Goal: Information Seeking & Learning: Learn about a topic

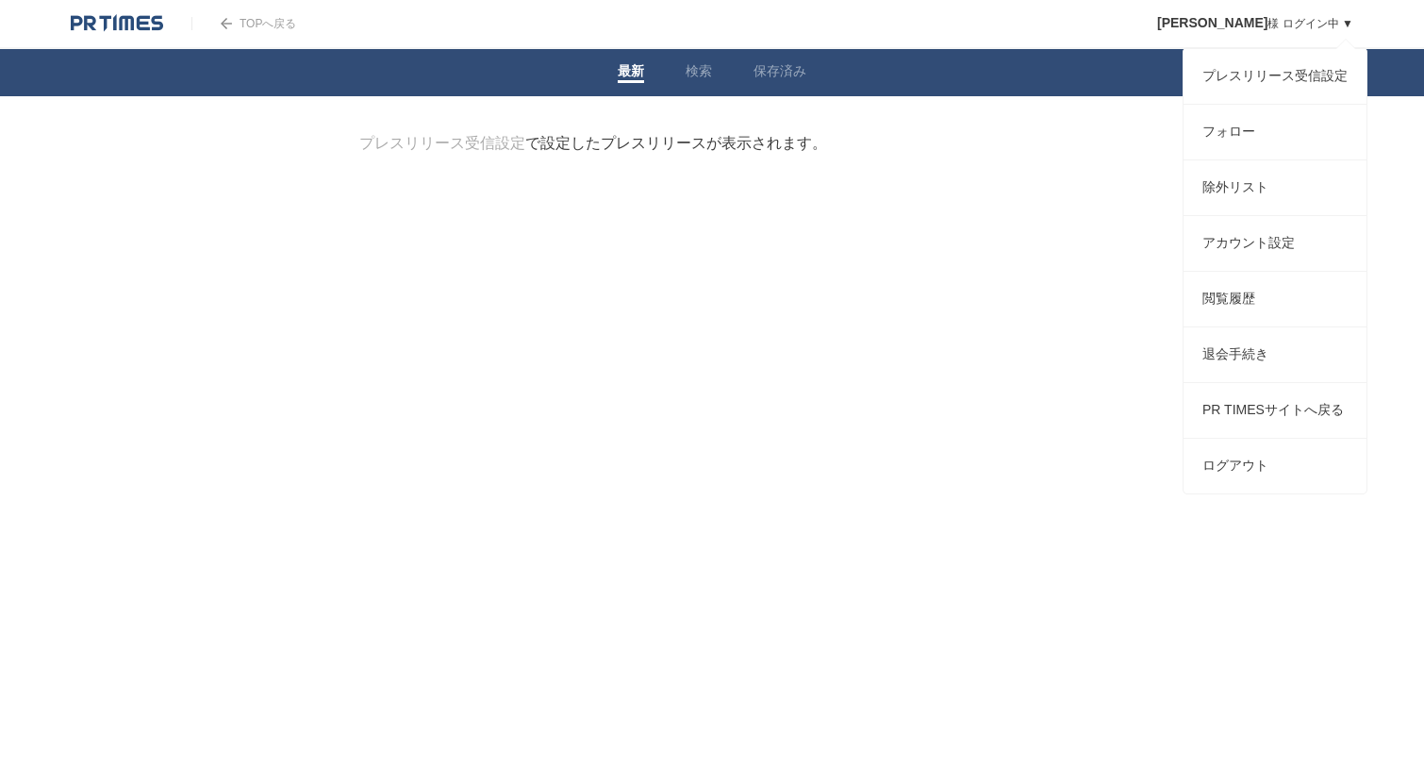
click at [1265, 24] on span "[PERSON_NAME]" at bounding box center [1212, 22] width 110 height 15
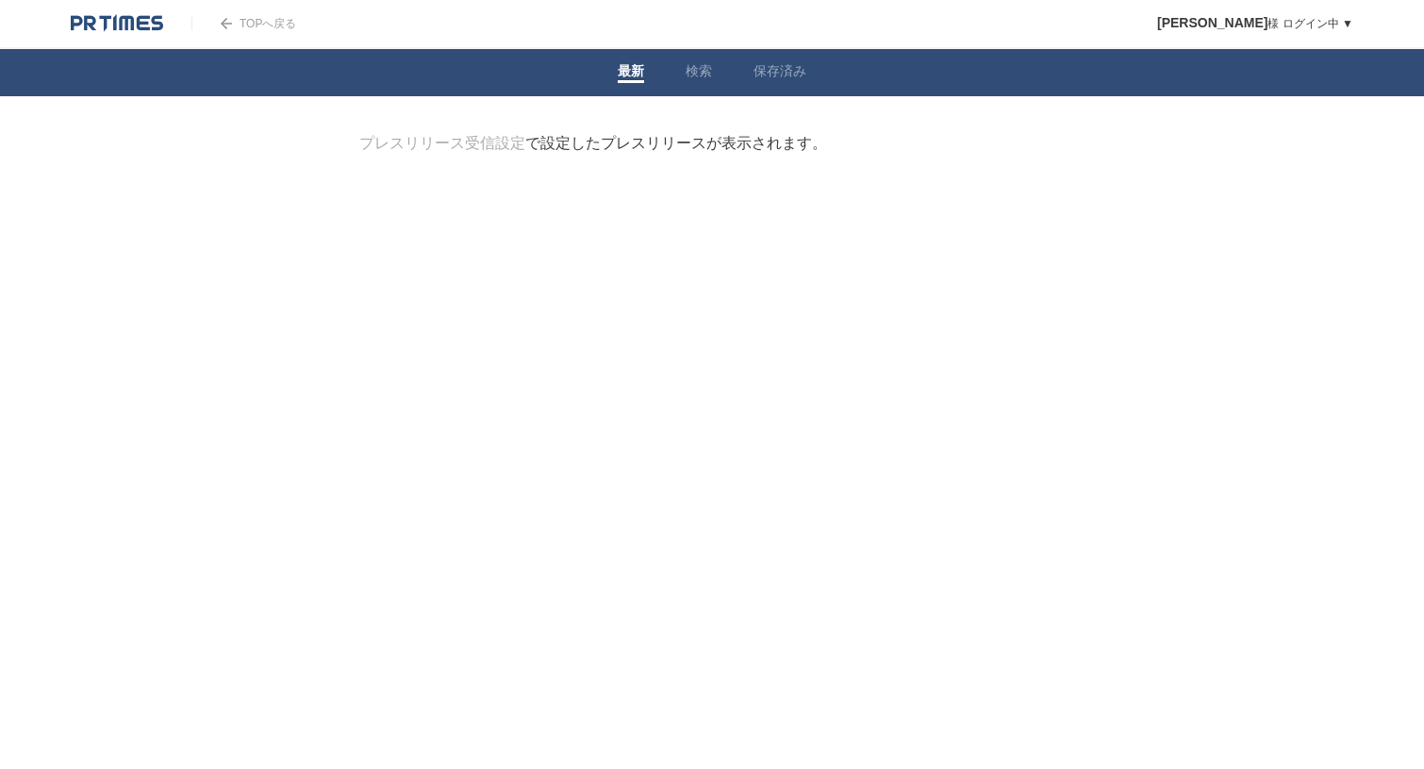
click at [609, 140] on div "プレスリリース受信設定 で設定したプレスリリースが表示されます。" at bounding box center [593, 144] width 468 height 20
click at [695, 75] on link "検索" at bounding box center [699, 73] width 26 height 20
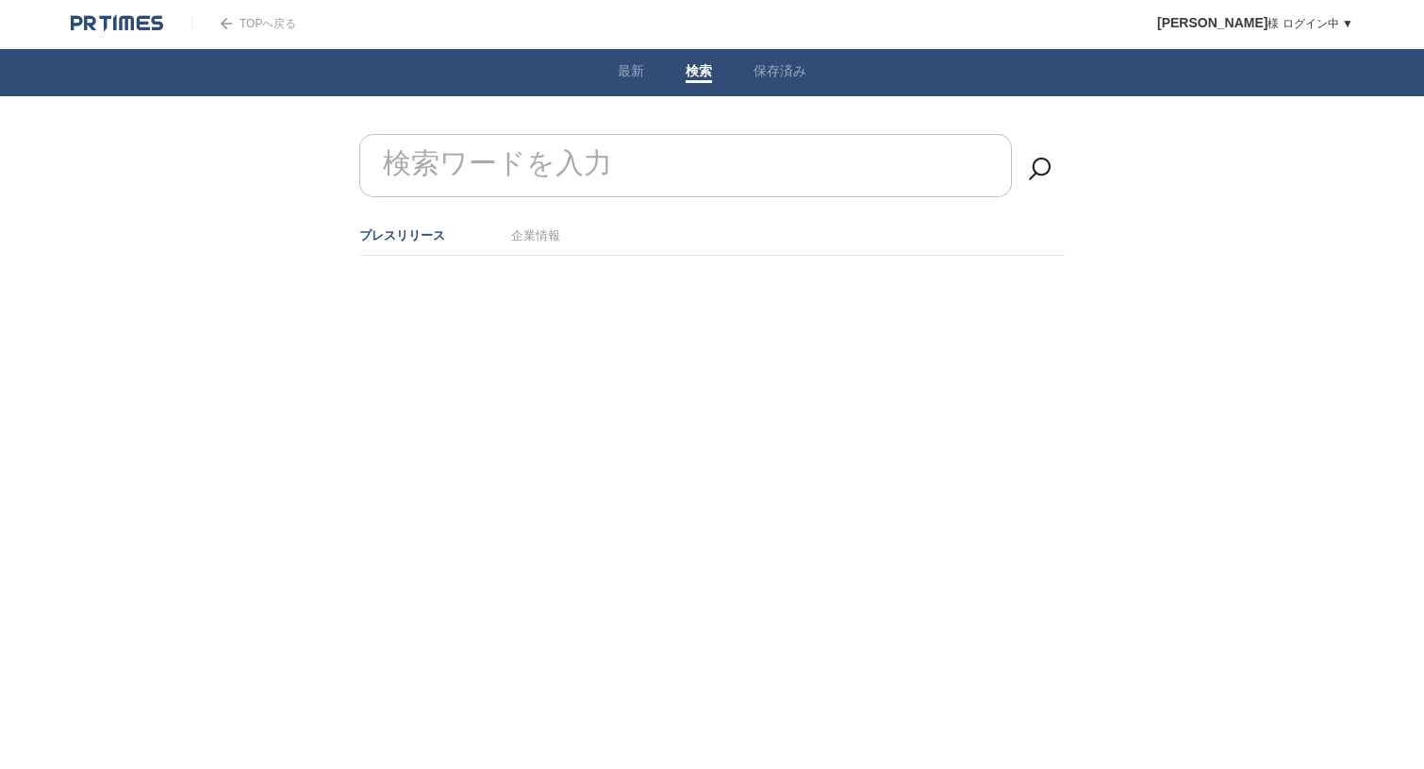
click at [574, 134] on form "検索ワードを入力" at bounding box center [711, 134] width 705 height 0
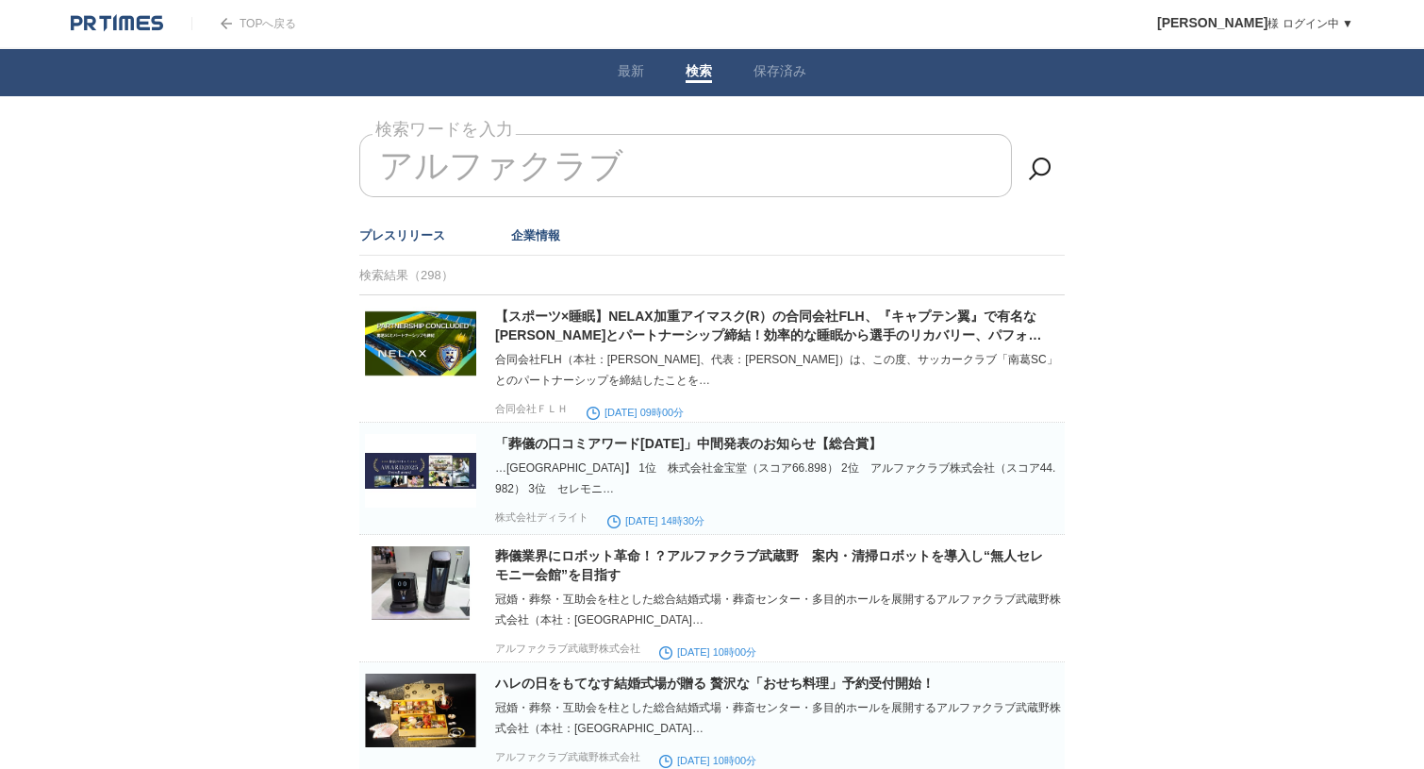
type input "アルファクラブ"
click at [516, 240] on link "企業情報" at bounding box center [535, 235] width 49 height 14
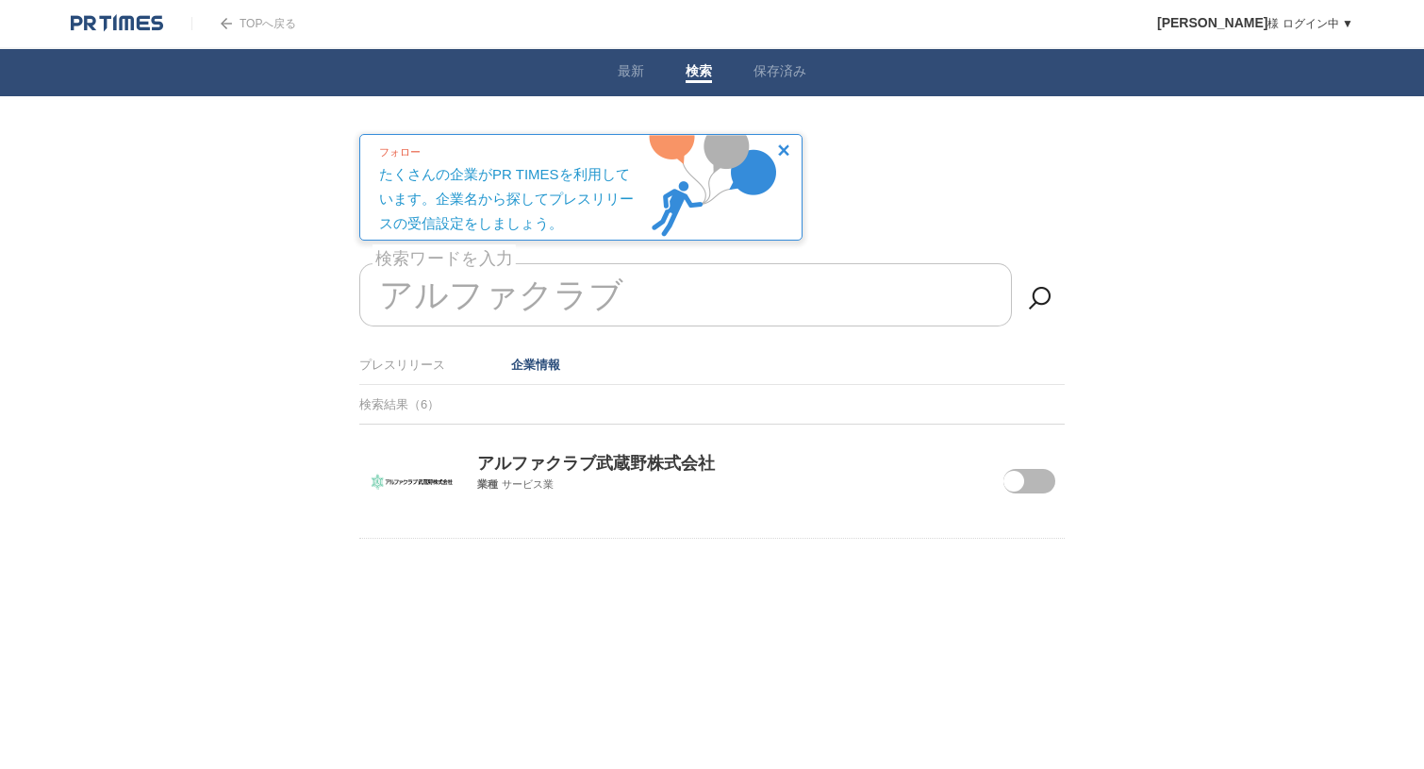
click at [1039, 479] on span at bounding box center [1015, 493] width 79 height 49
click at [0, 0] on input "checkbox" at bounding box center [0, 0] width 0 height 0
click at [575, 294] on input "アルファクラブ" at bounding box center [685, 294] width 653 height 63
drag, startPoint x: 644, startPoint y: 294, endPoint x: 316, endPoint y: 295, distance: 328.2
click at [316, 295] on body "TOPへ戻る 酒井瑠奈 様 ログイン中 ▼ プレスリリース受信設定 フォロー 除外リスト アカウント設定 閲覧履歴 退会手続き PR TIMESサイトへ戻る …" at bounding box center [712, 316] width 1424 height 633
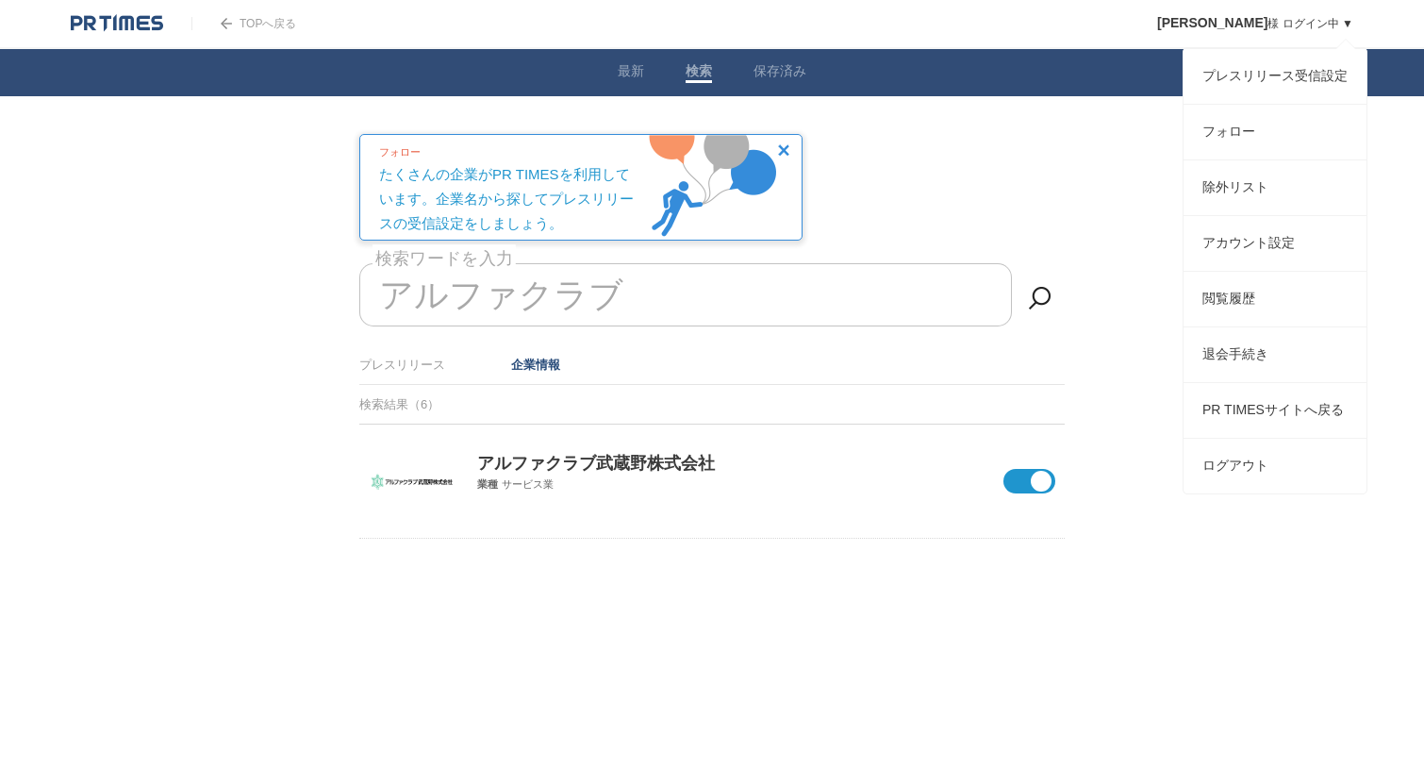
click at [1244, 21] on span "[PERSON_NAME]" at bounding box center [1212, 22] width 110 height 15
click at [1226, 130] on link "フォロー" at bounding box center [1275, 132] width 183 height 55
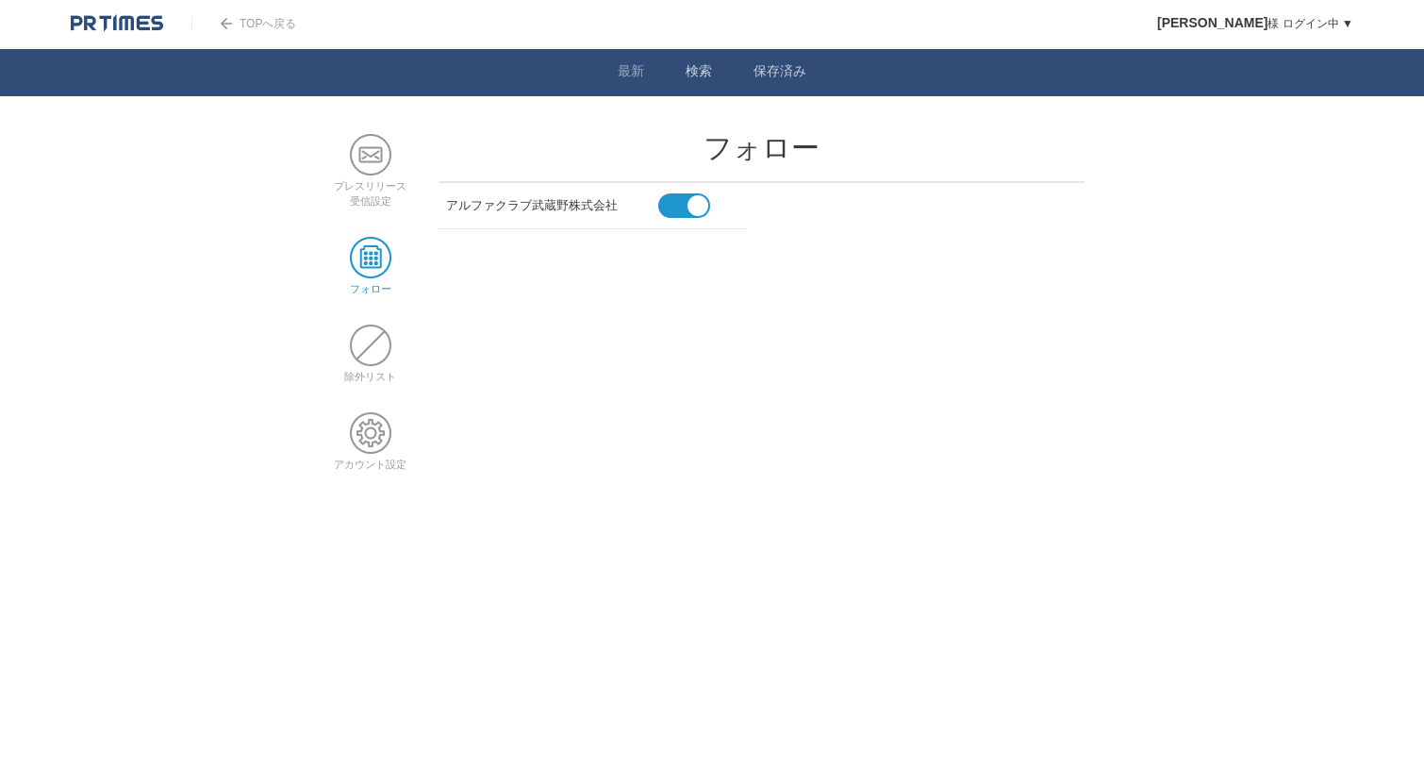
click at [686, 66] on link "検索" at bounding box center [699, 73] width 26 height 20
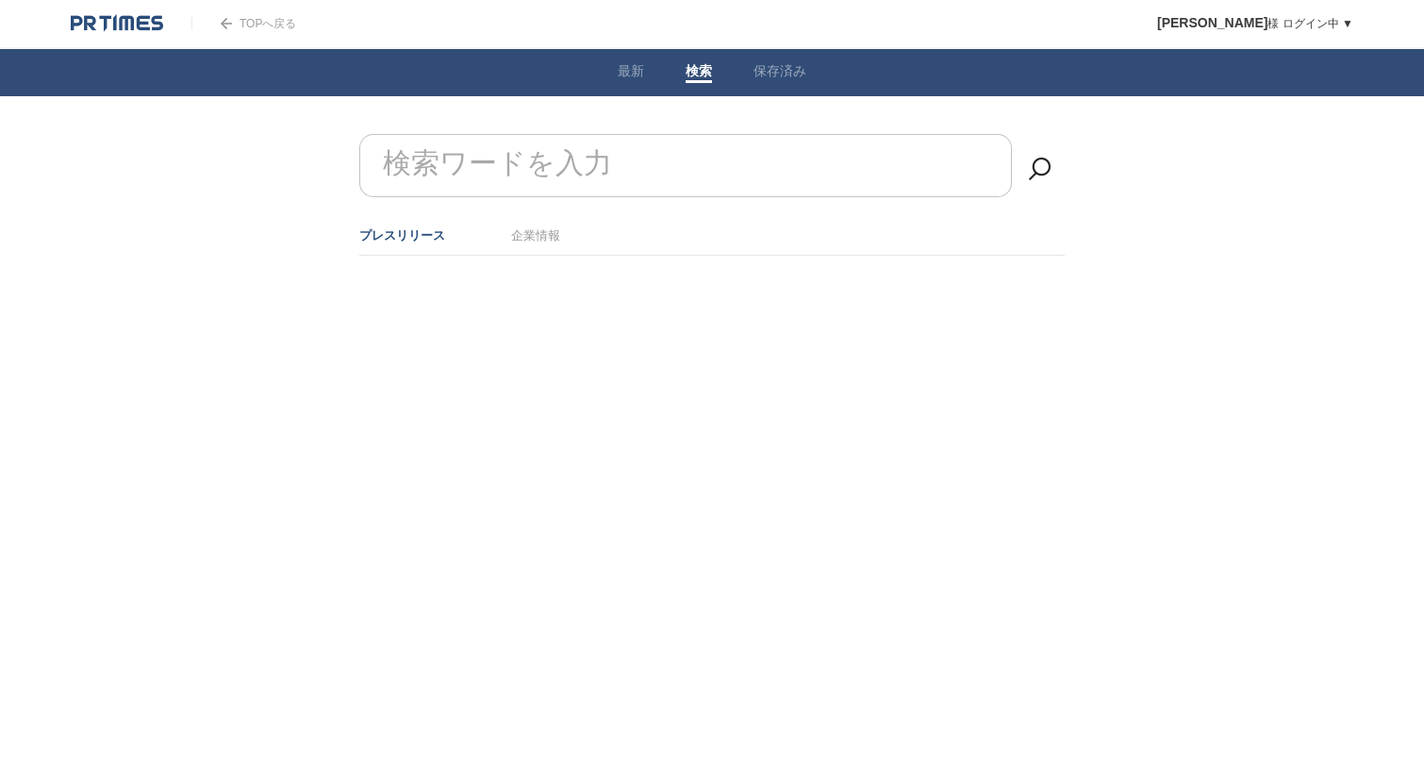
click at [531, 134] on form "検索ワードを入力" at bounding box center [711, 134] width 705 height 0
click at [526, 240] on link "企業情報" at bounding box center [535, 235] width 49 height 14
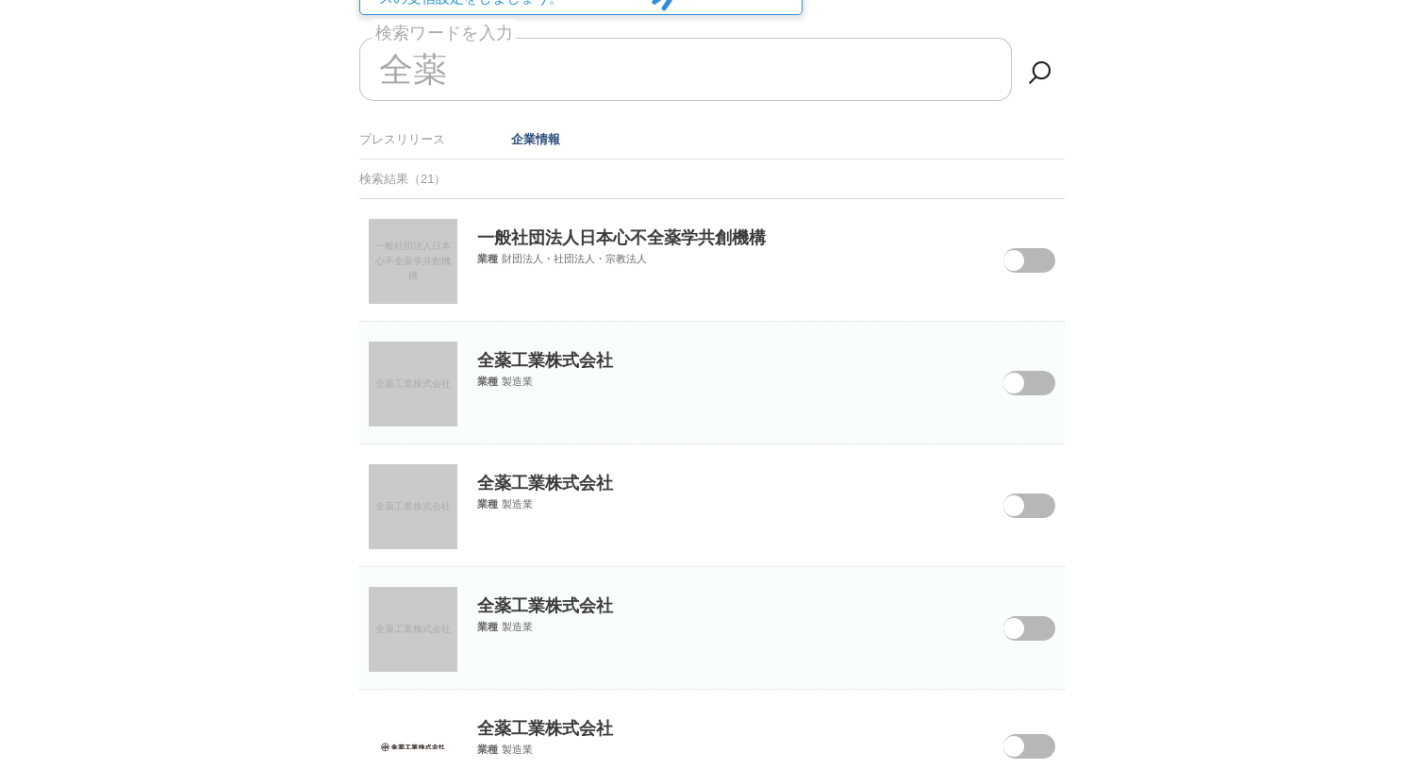
scroll to position [238, 0]
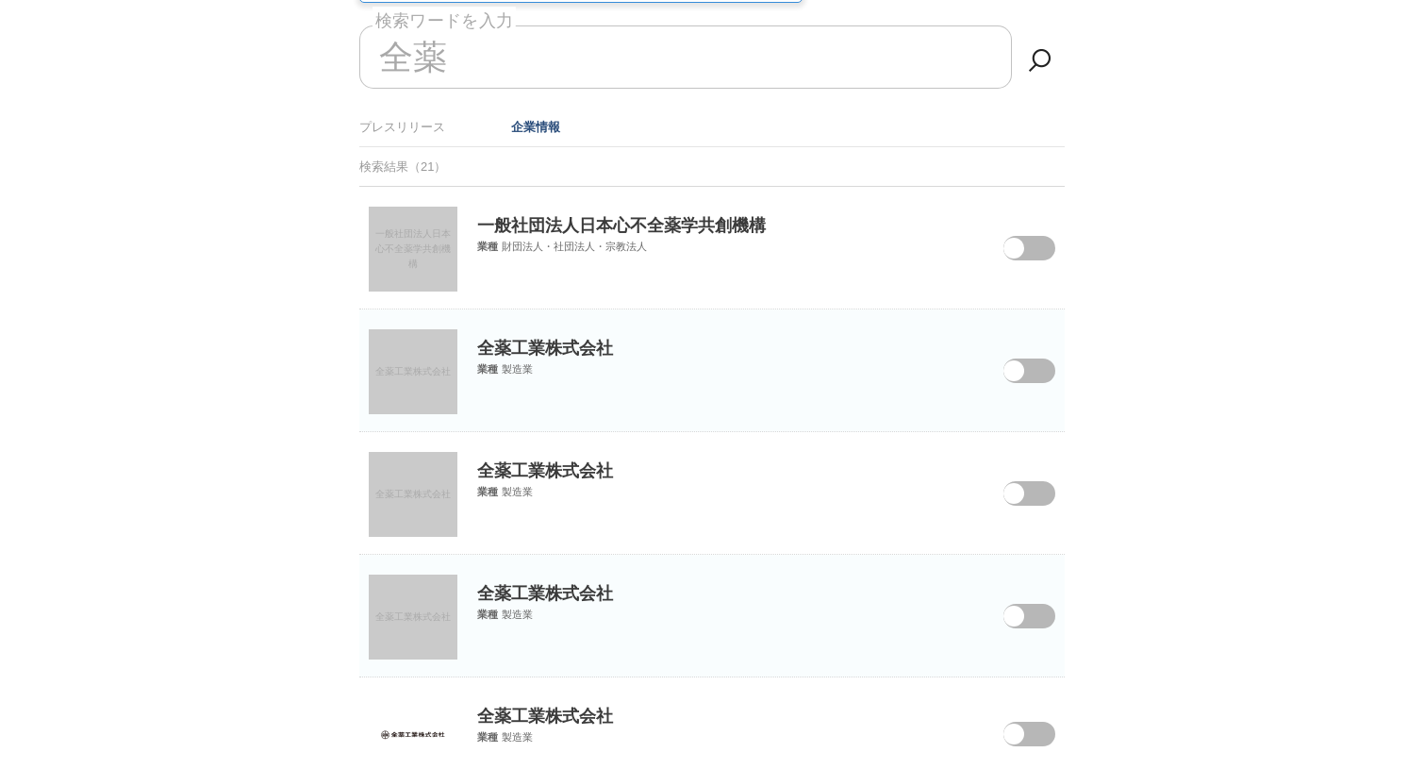
click at [1032, 376] on span at bounding box center [1015, 382] width 79 height 49
click at [0, 0] on input "checkbox" at bounding box center [0, 0] width 0 height 0
click at [1039, 494] on span at bounding box center [1015, 505] width 79 height 49
click at [0, 0] on input "checkbox" at bounding box center [0, 0] width 0 height 0
click at [1040, 622] on span at bounding box center [1015, 628] width 79 height 49
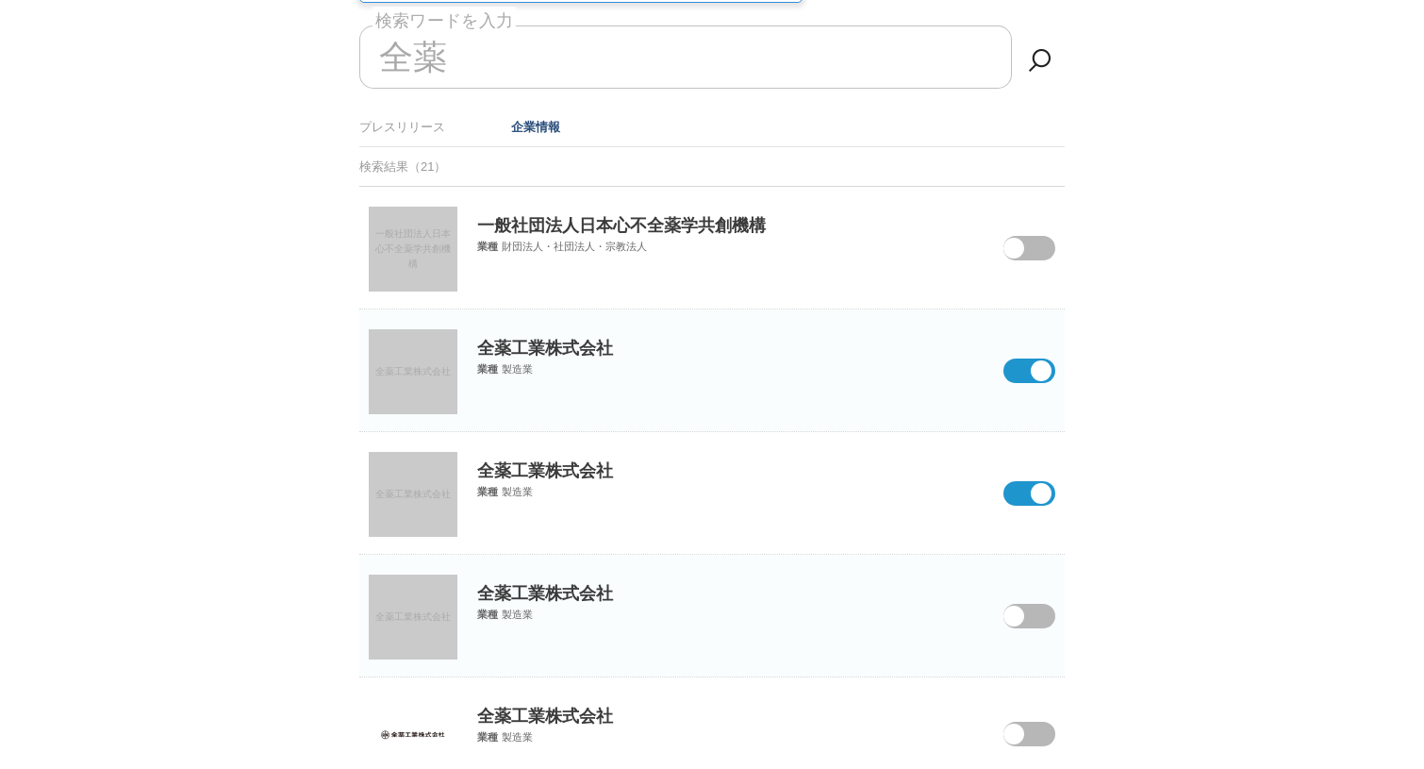
click at [0, 0] on input "checkbox" at bounding box center [0, 0] width 0 height 0
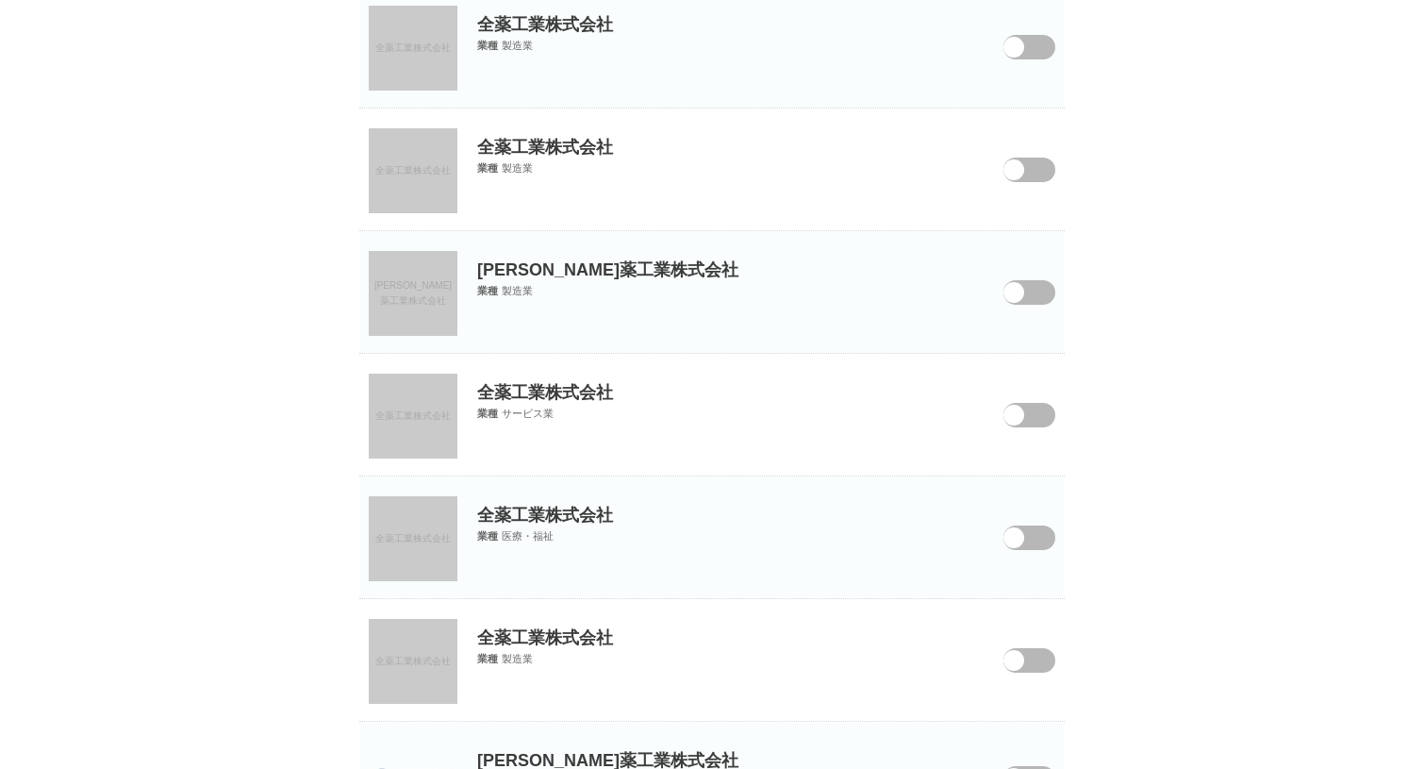
scroll to position [1204, 0]
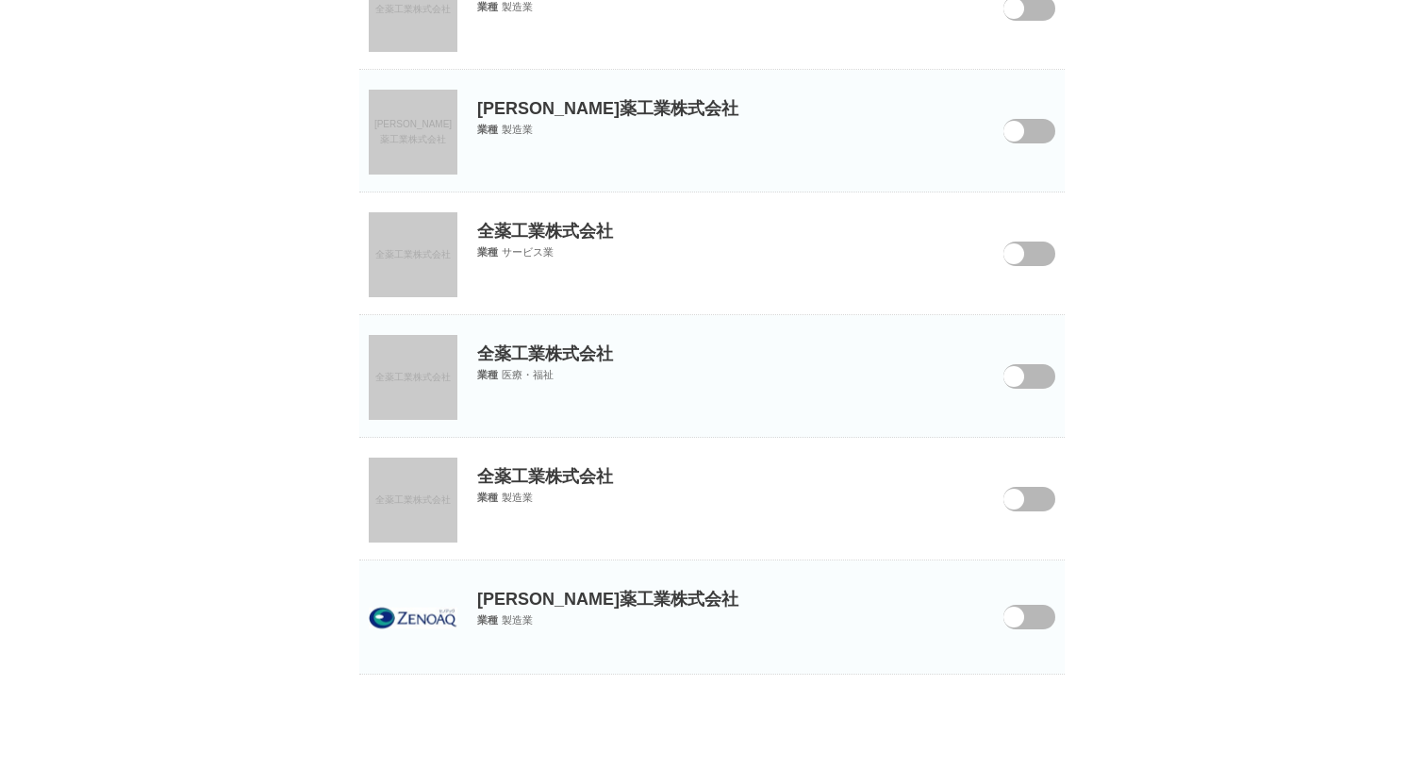
click at [1029, 496] on span at bounding box center [1015, 511] width 79 height 49
click at [0, 0] on input "checkbox" at bounding box center [0, 0] width 0 height 0
click at [1035, 373] on span at bounding box center [1015, 388] width 79 height 49
click at [0, 0] on input "checkbox" at bounding box center [0, 0] width 0 height 0
click at [1041, 242] on span at bounding box center [1015, 265] width 79 height 49
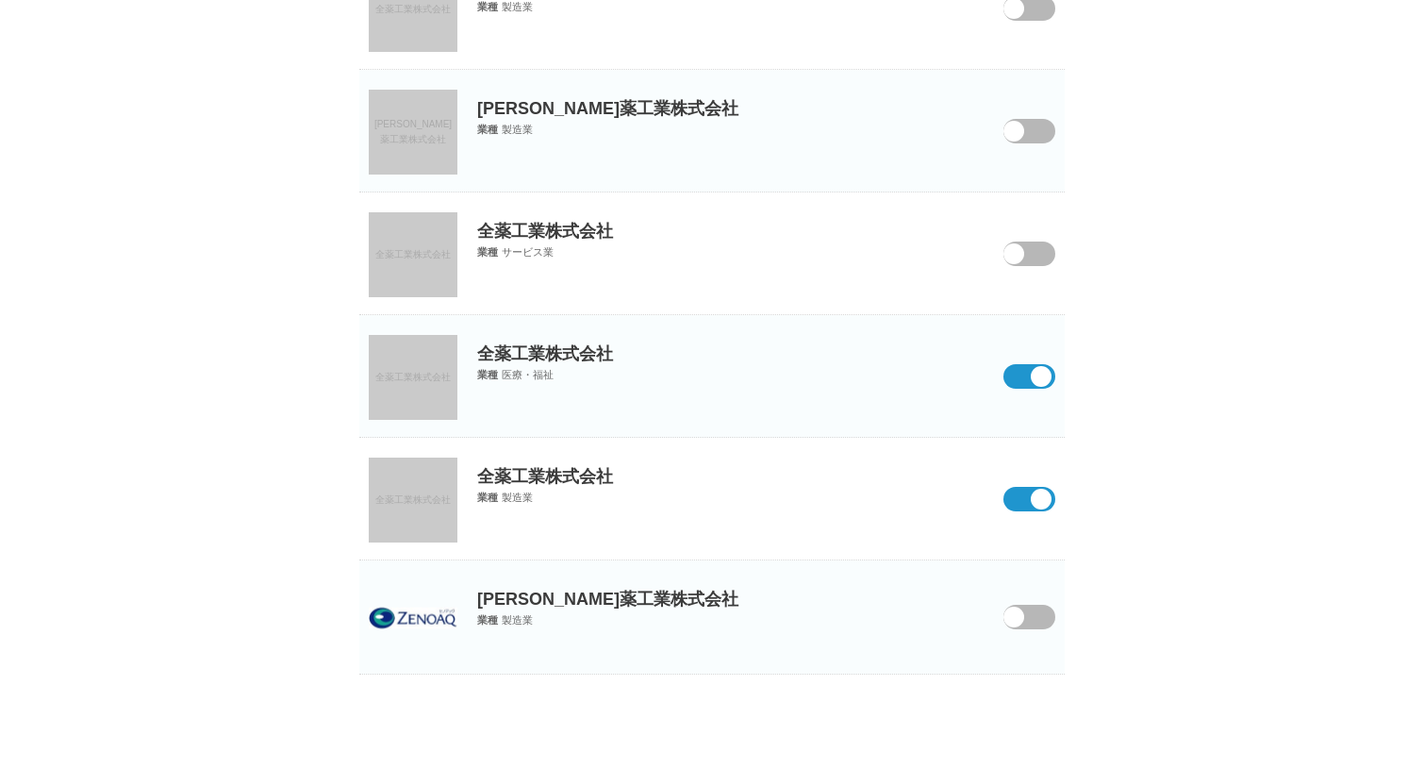
click at [0, 0] on input "checkbox" at bounding box center [0, 0] width 0 height 0
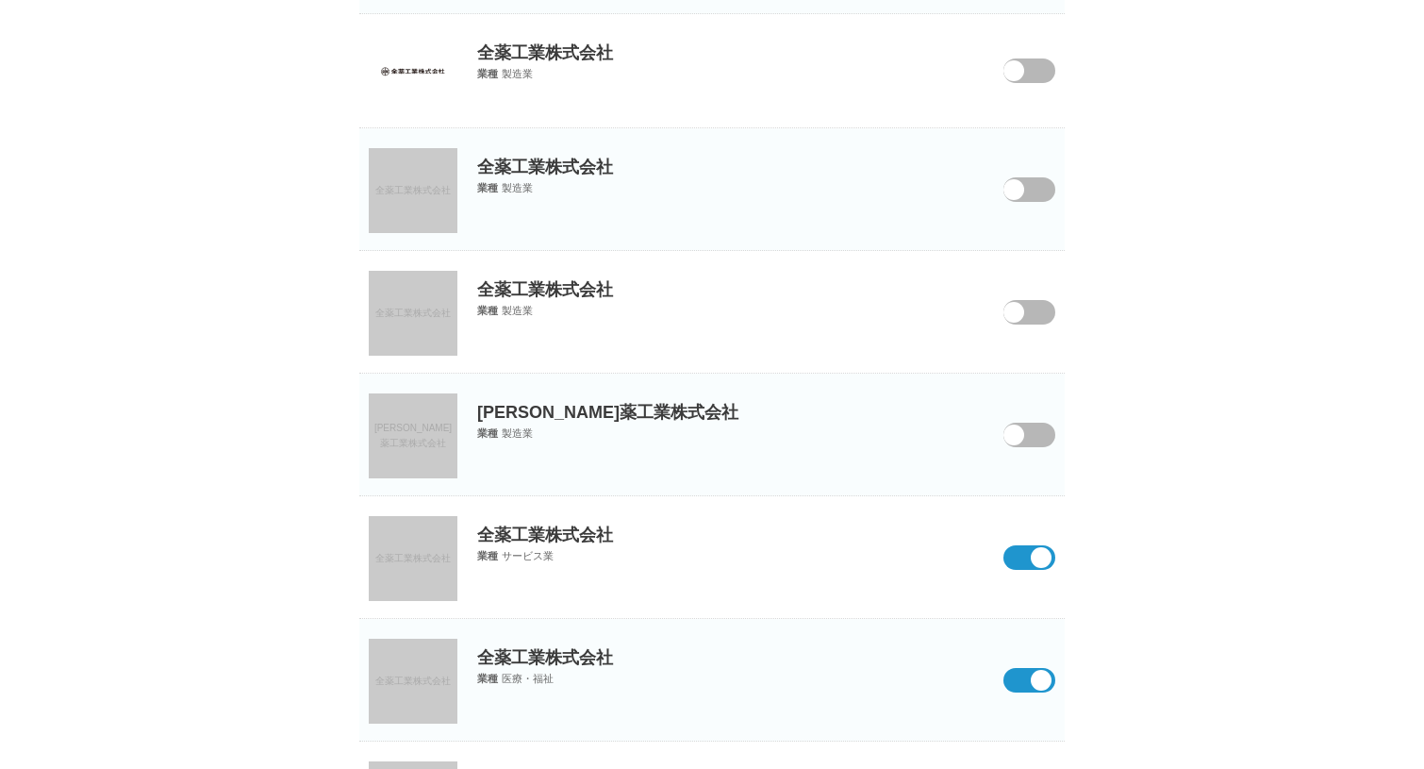
scroll to position [898, 0]
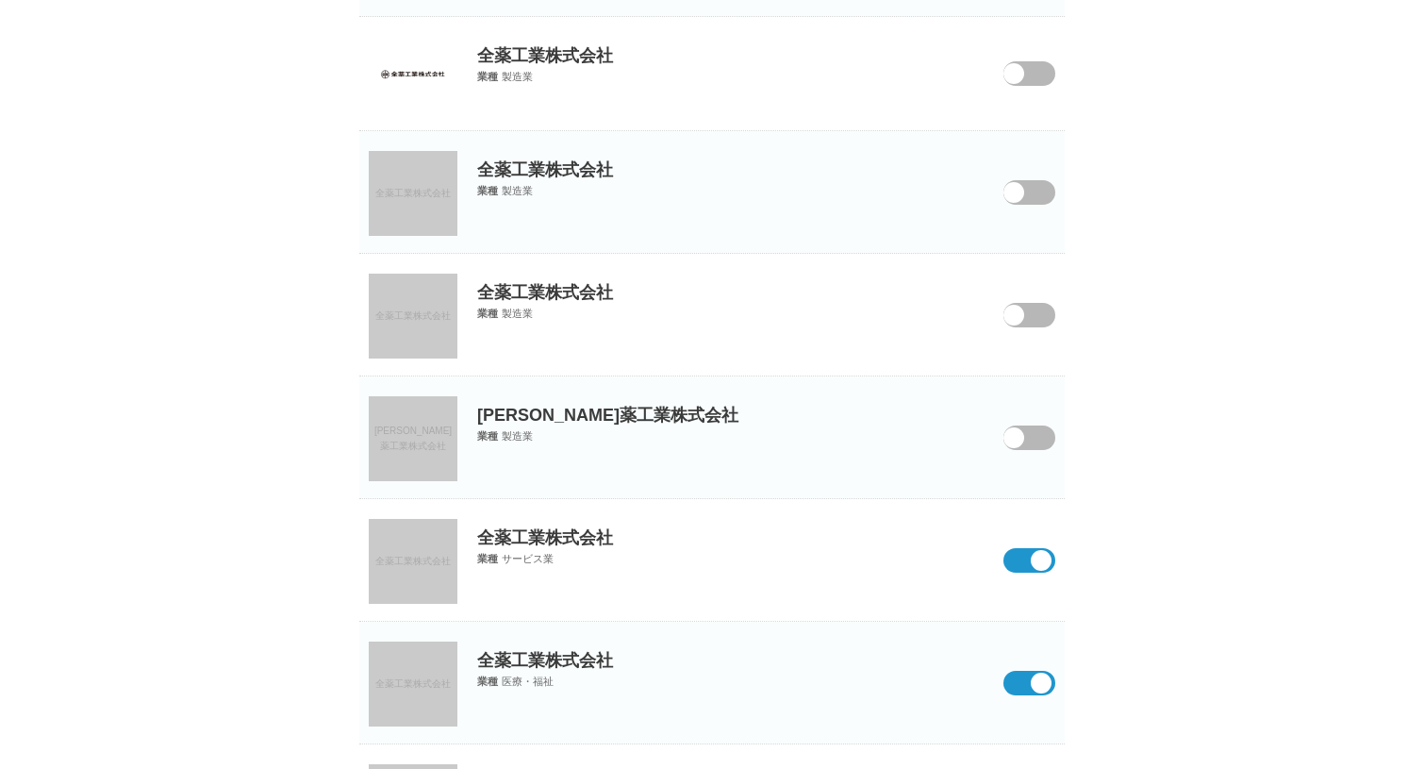
click at [1036, 317] on span at bounding box center [1015, 327] width 79 height 49
click at [0, 0] on input "checkbox" at bounding box center [0, 0] width 0 height 0
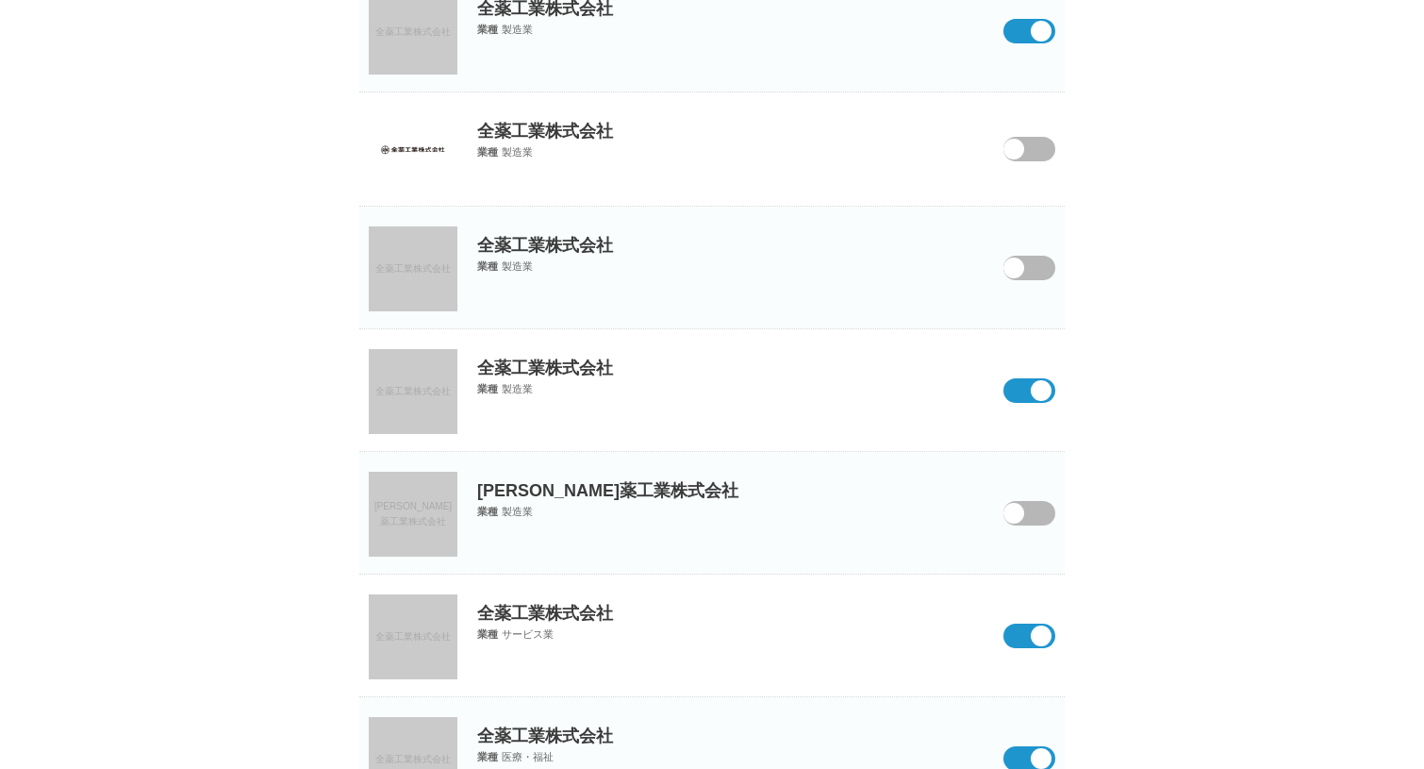
scroll to position [816, 0]
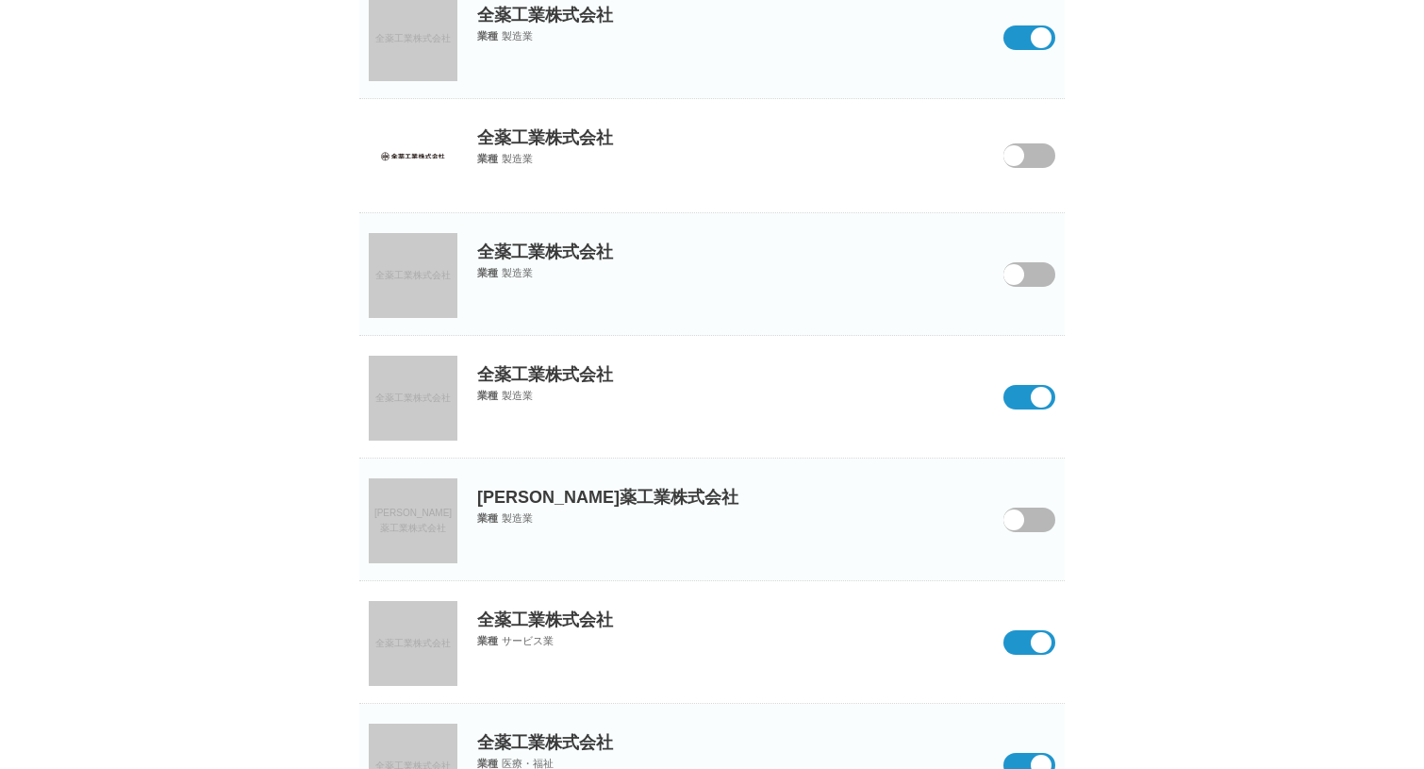
click at [1042, 263] on span at bounding box center [1015, 286] width 79 height 49
click at [0, 0] on input "checkbox" at bounding box center [0, 0] width 0 height 0
click at [1034, 158] on span at bounding box center [1015, 167] width 79 height 49
click at [0, 0] on input "checkbox" at bounding box center [0, 0] width 0 height 0
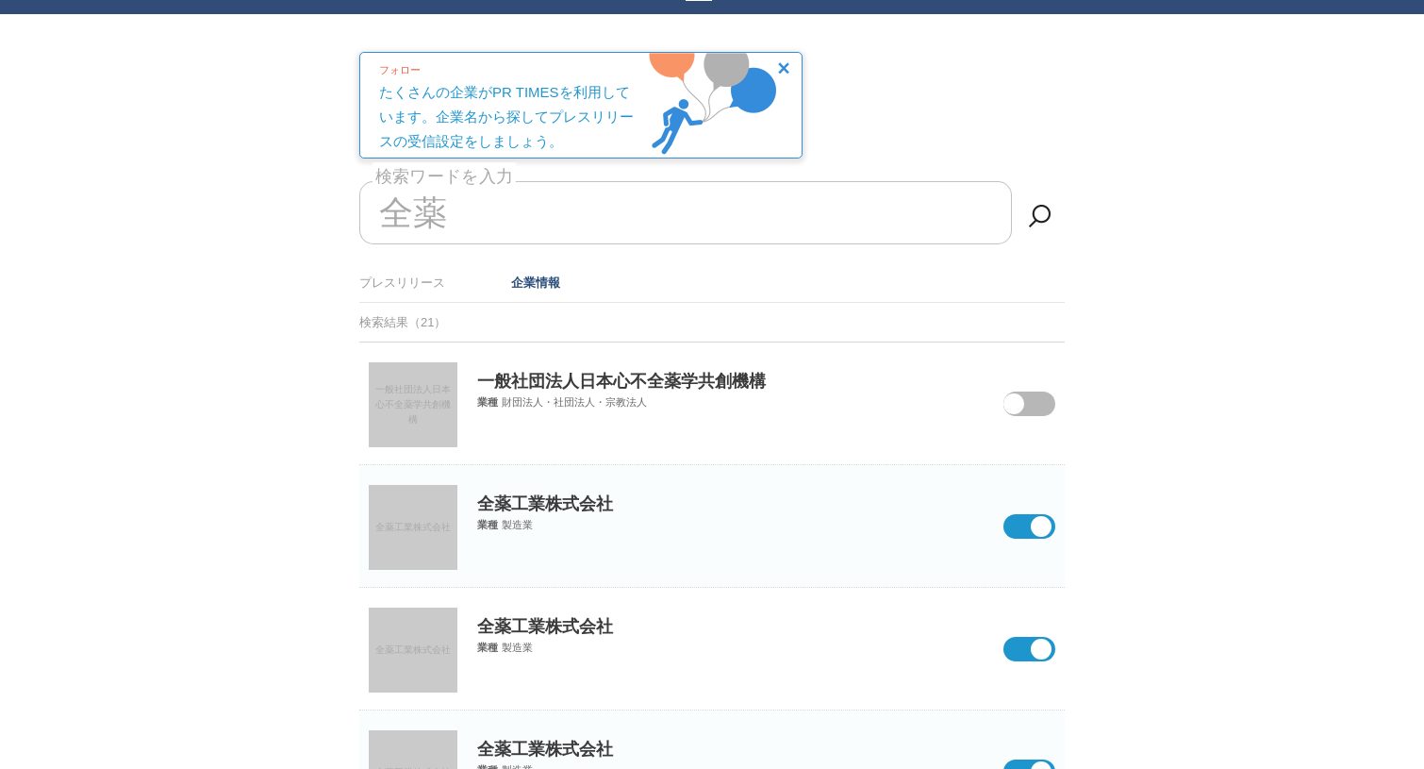
scroll to position [71, 0]
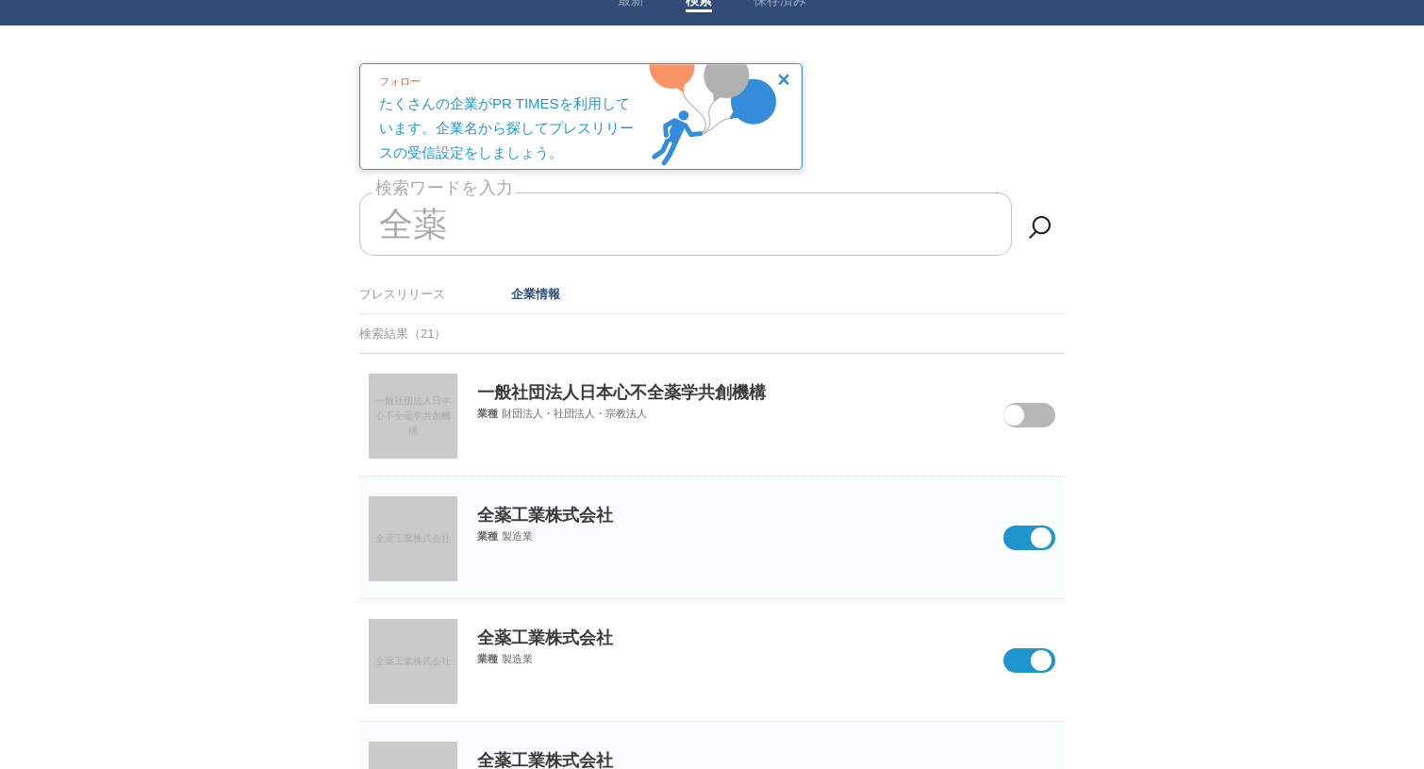
click at [436, 238] on input "全薬" at bounding box center [685, 223] width 653 height 63
type input "全"
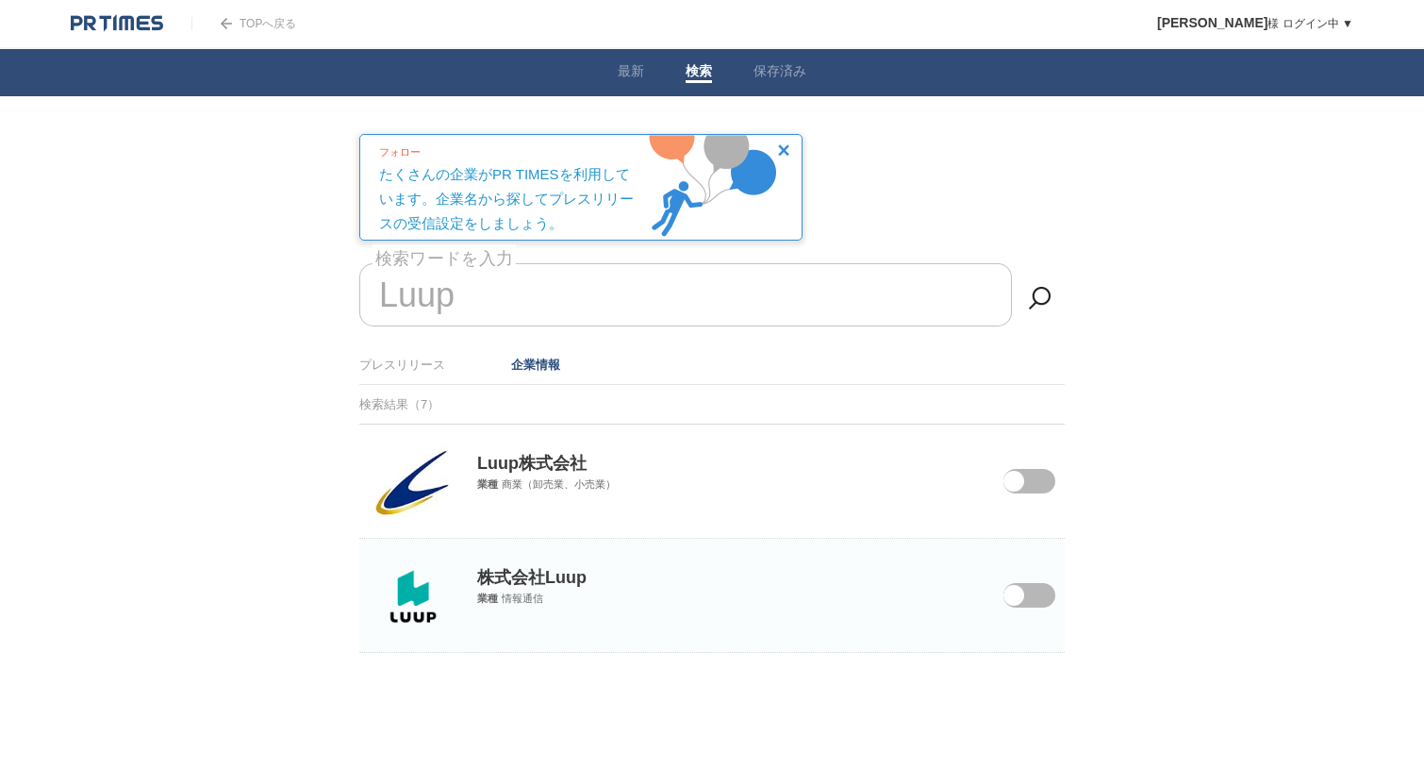
click at [1030, 591] on span at bounding box center [1015, 607] width 79 height 49
click at [0, 0] on input "checkbox" at bounding box center [0, 0] width 0 height 0
click at [470, 292] on input "Luup" at bounding box center [685, 294] width 653 height 63
type input "L"
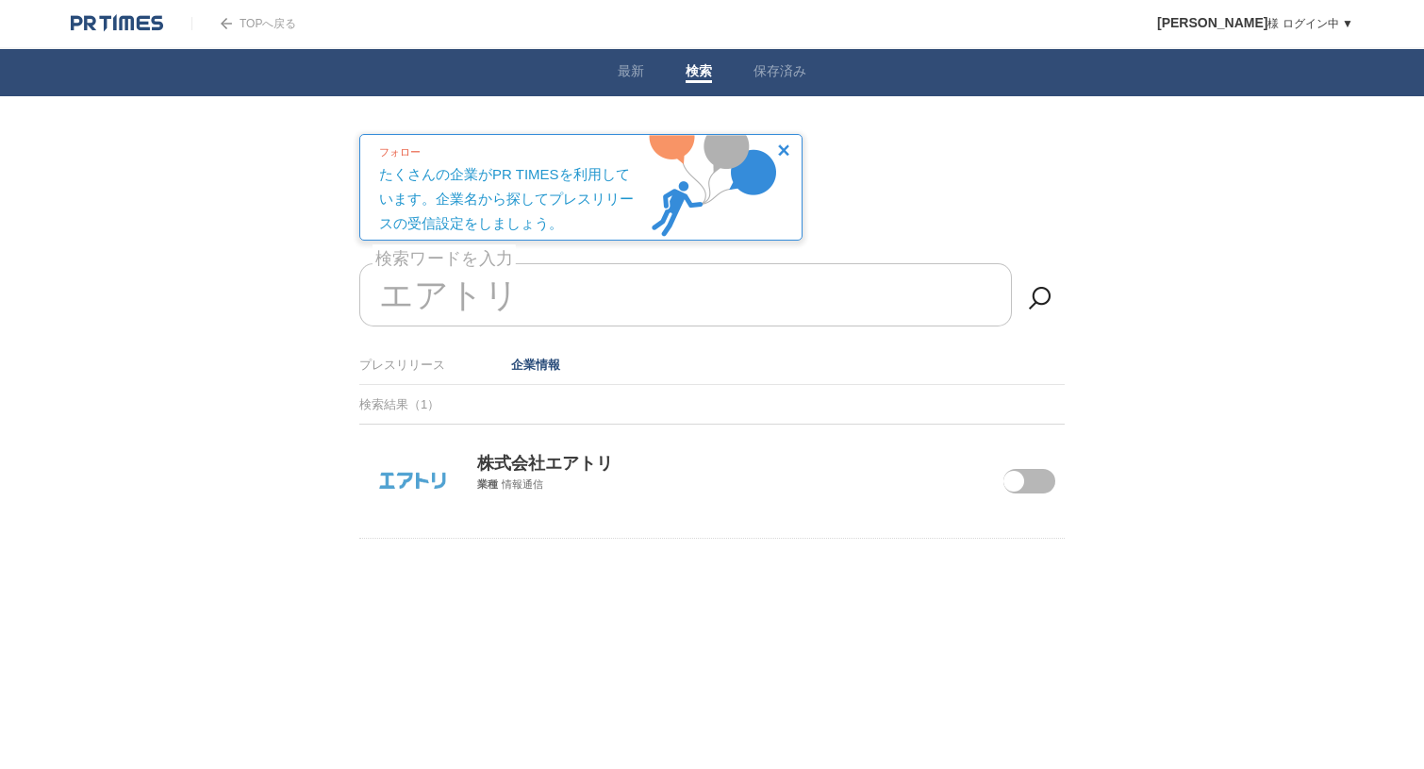
click at [1027, 483] on span at bounding box center [1015, 493] width 79 height 49
click at [0, 0] on input "checkbox" at bounding box center [0, 0] width 0 height 0
click at [504, 318] on input "エアトリ" at bounding box center [685, 294] width 653 height 63
type input "エ"
click at [1038, 484] on span at bounding box center [1015, 497] width 79 height 49
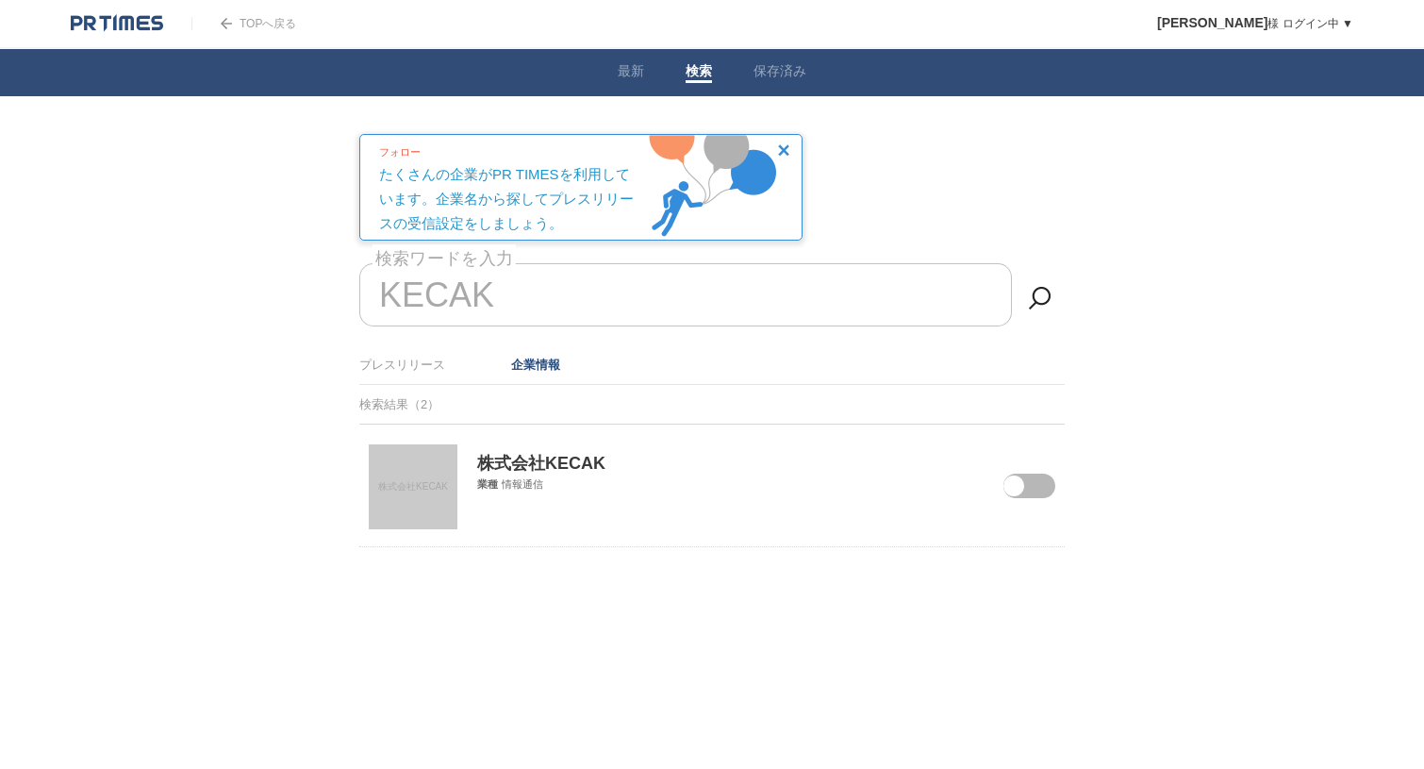
click at [0, 0] on input "checkbox" at bounding box center [0, 0] width 0 height 0
click at [524, 289] on input "KECAK" at bounding box center [685, 294] width 653 height 63
type input "K"
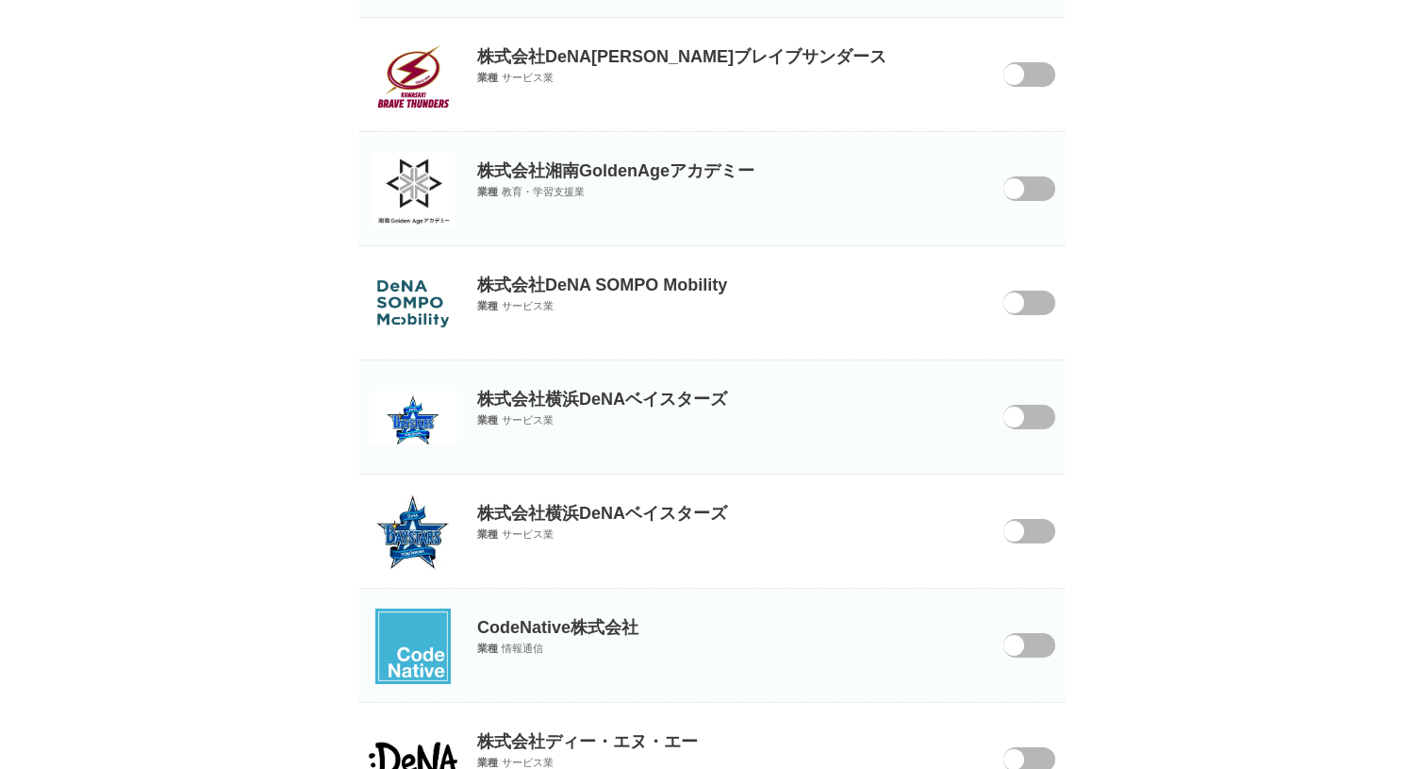
scroll to position [1259, 0]
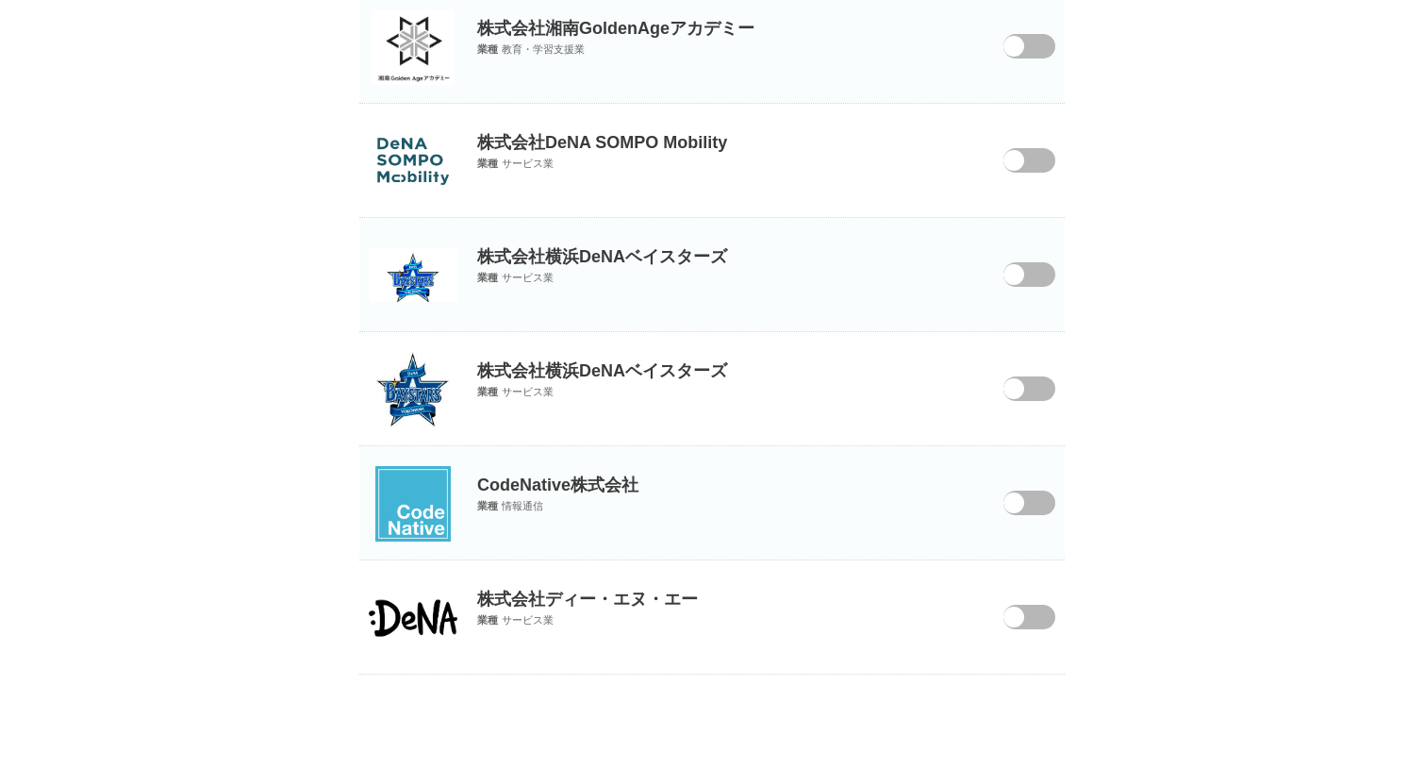
type input "DeNA"
click at [1037, 615] on span at bounding box center [1015, 629] width 79 height 49
click at [0, 0] on input "checkbox" at bounding box center [0, 0] width 0 height 0
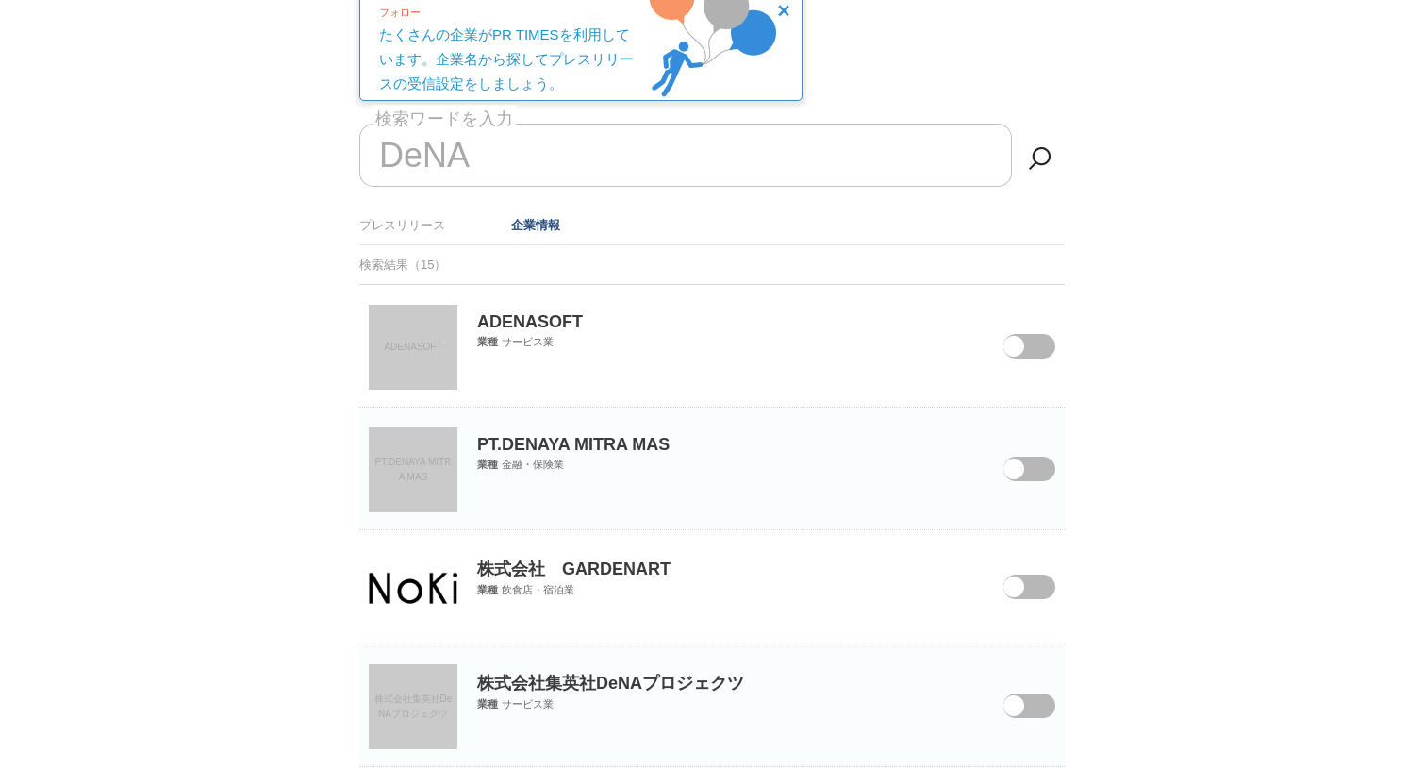
scroll to position [0, 0]
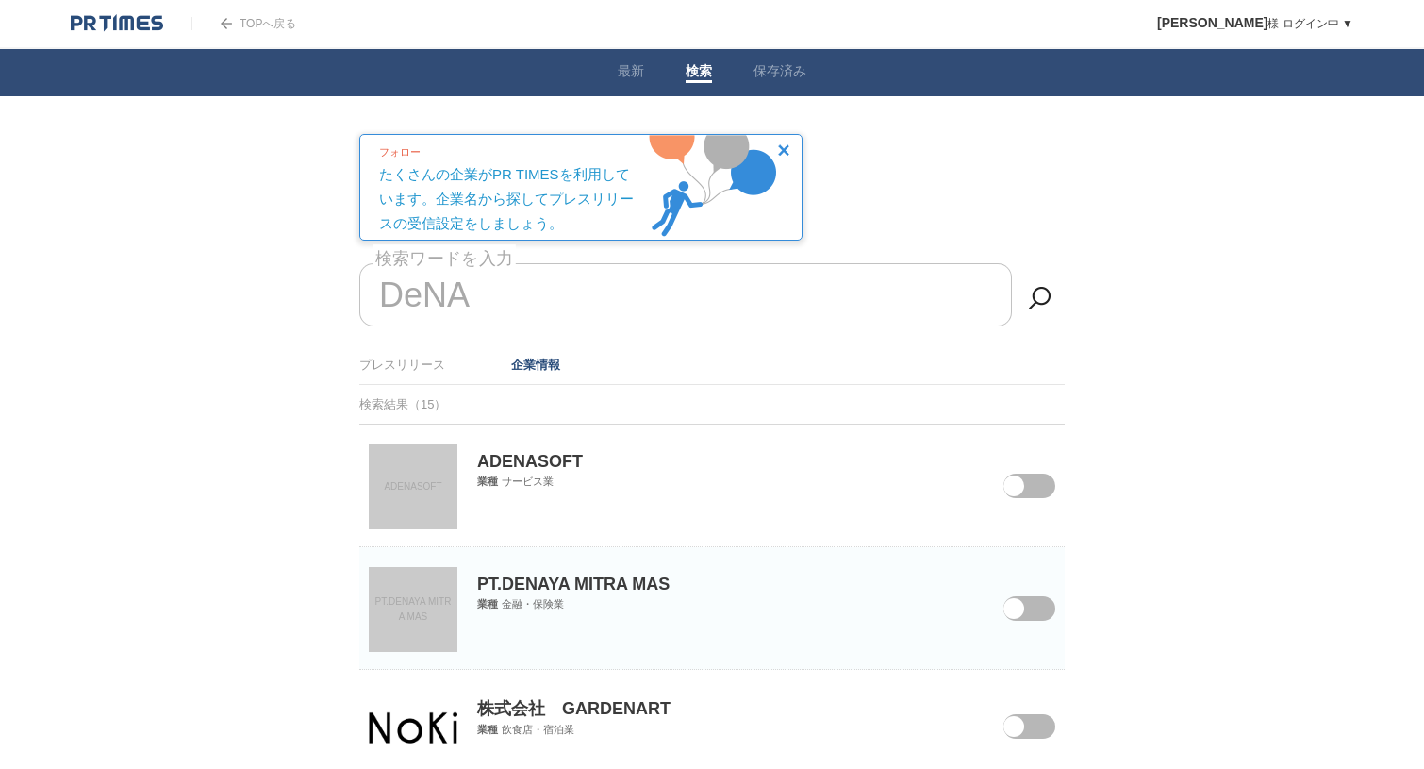
click at [149, 20] on img at bounding box center [117, 23] width 92 height 19
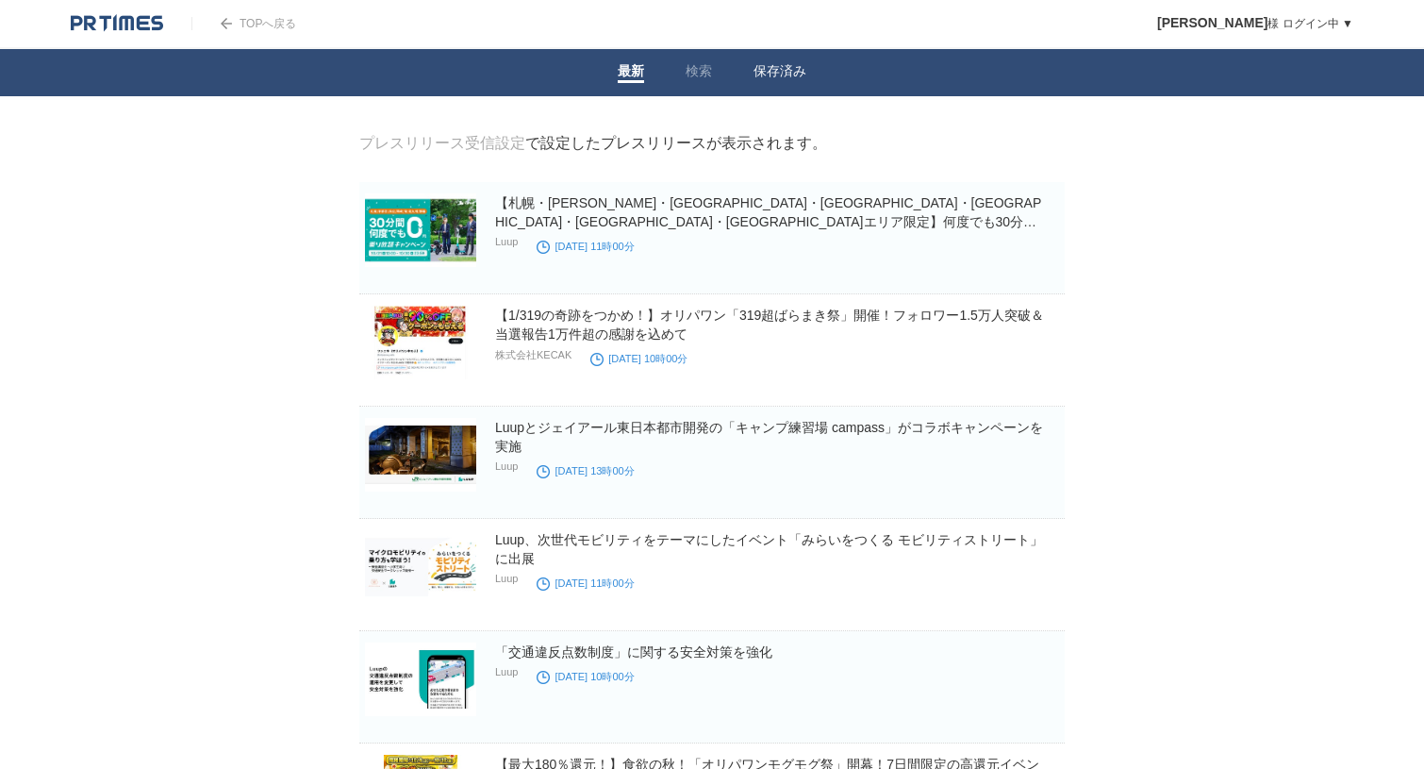
click at [767, 64] on link "保存済み" at bounding box center [780, 73] width 53 height 20
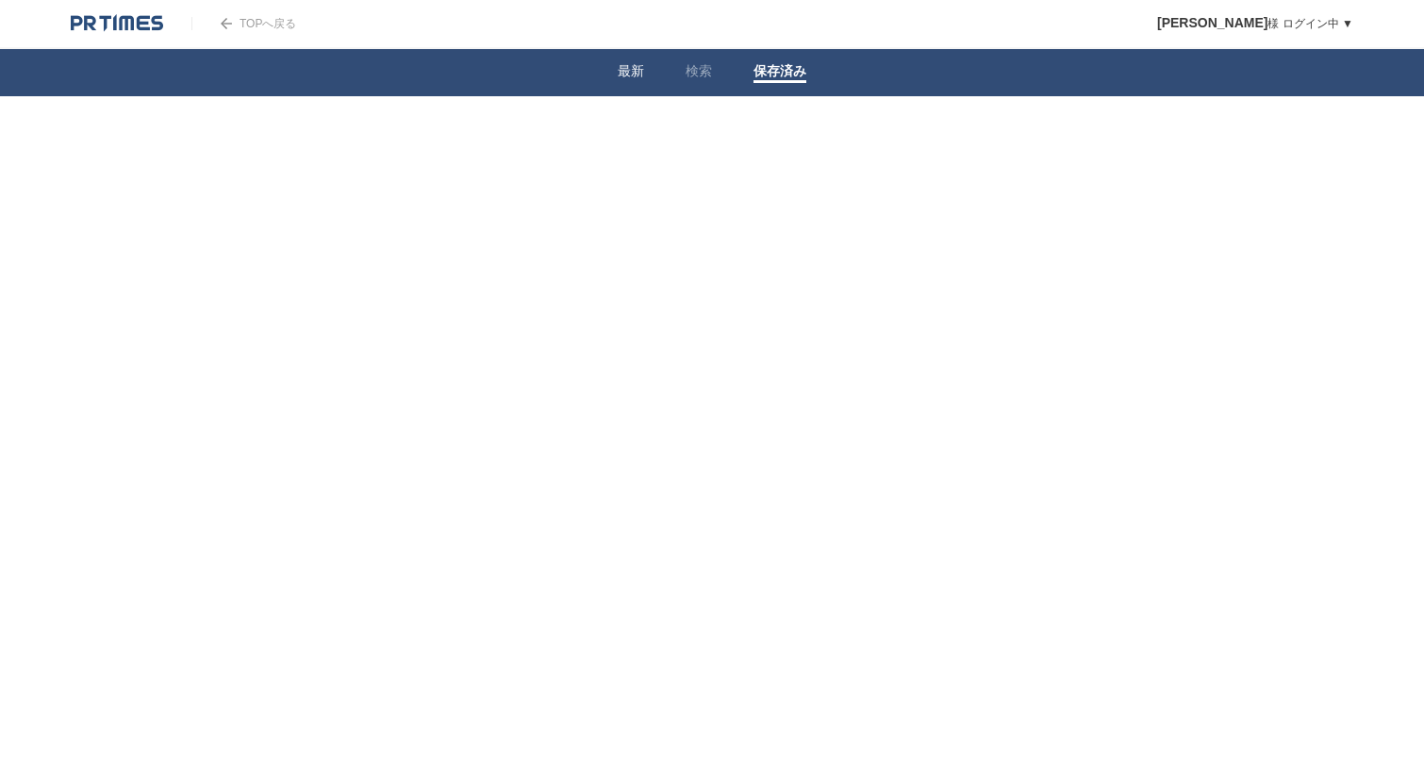
click at [629, 75] on link "最新" at bounding box center [631, 73] width 26 height 20
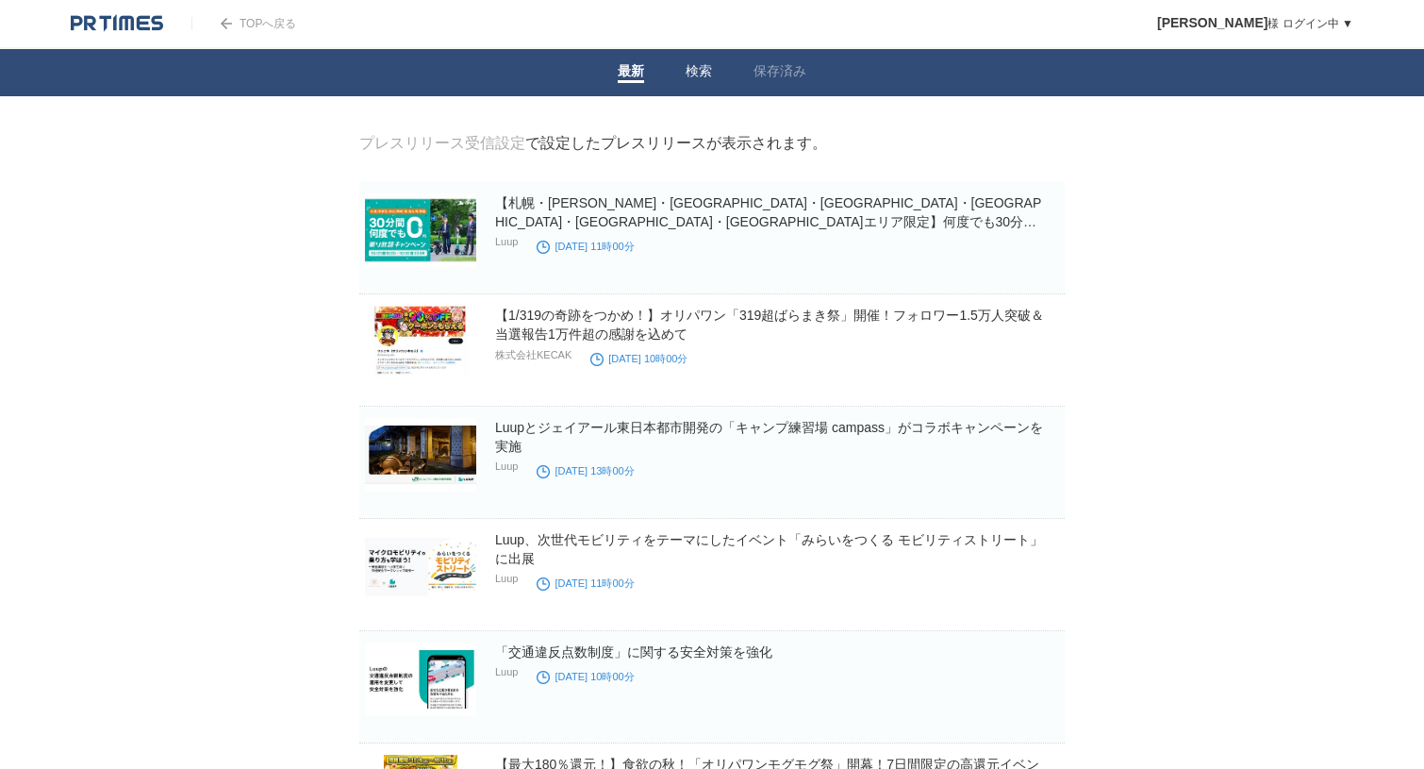
click at [689, 62] on li "検索" at bounding box center [699, 72] width 68 height 47
click at [700, 75] on link "検索" at bounding box center [699, 73] width 26 height 20
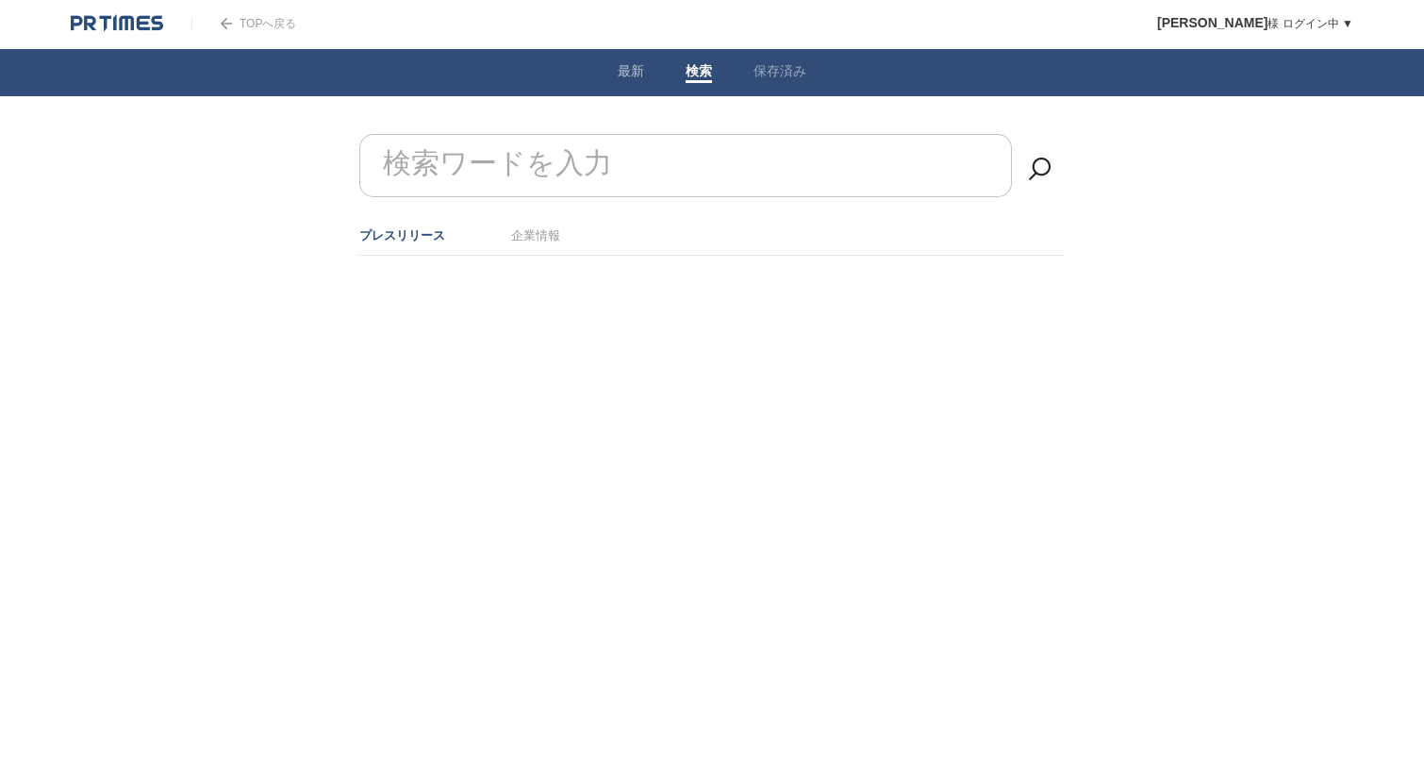
click at [452, 134] on form "検索ワードを入力" at bounding box center [711, 134] width 705 height 0
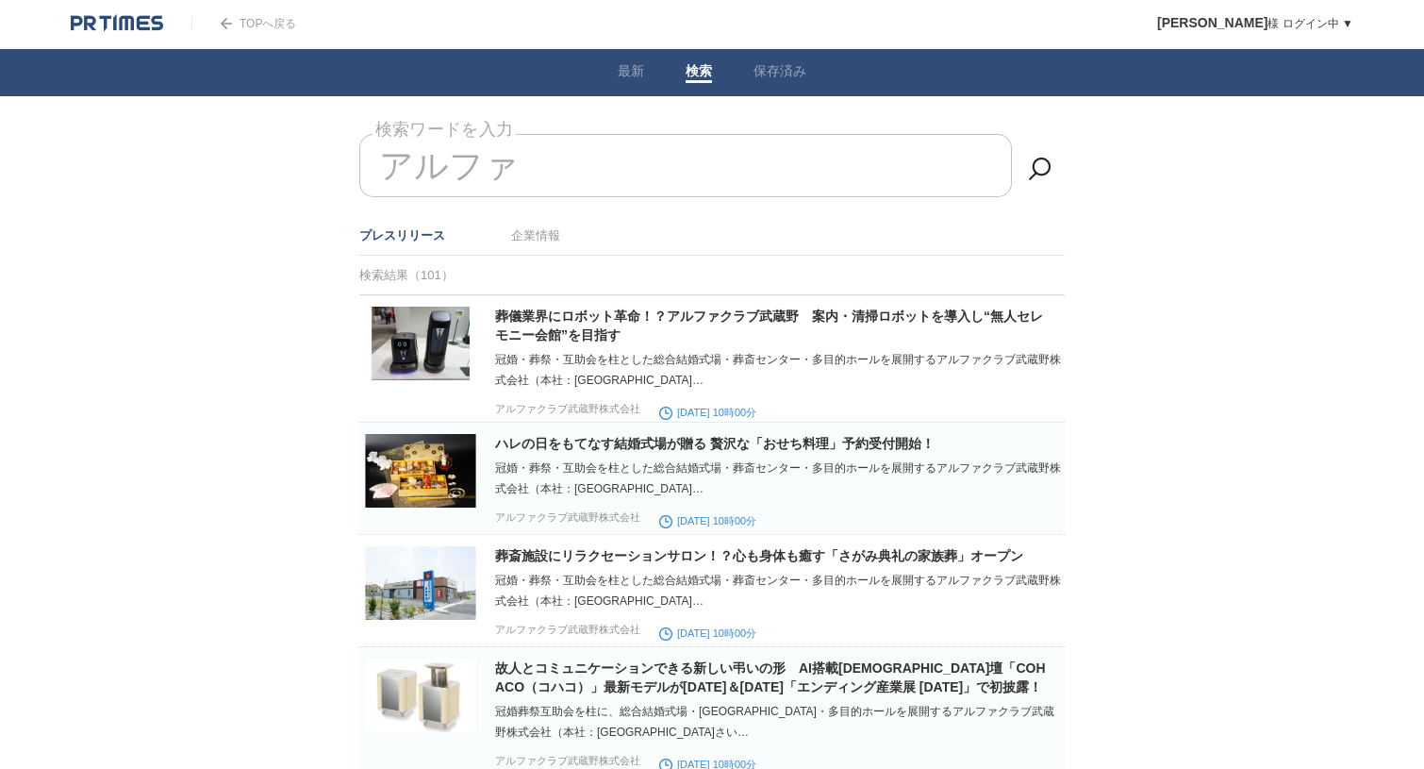
click at [569, 240] on ul "プレスリリース 企業情報" at bounding box center [711, 236] width 705 height 40
click at [543, 241] on link "企業情報" at bounding box center [535, 235] width 49 height 14
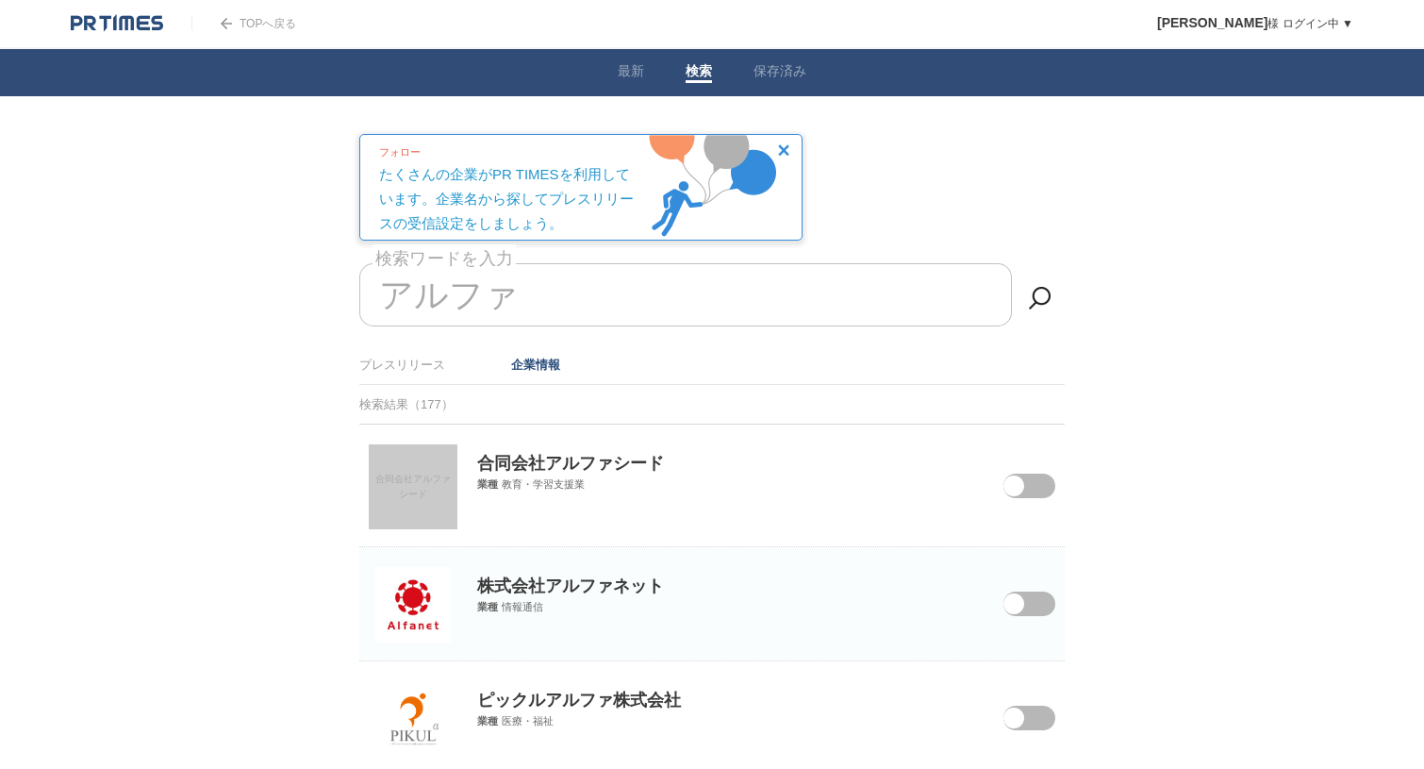
click at [519, 282] on input "アルファ" at bounding box center [685, 294] width 653 height 63
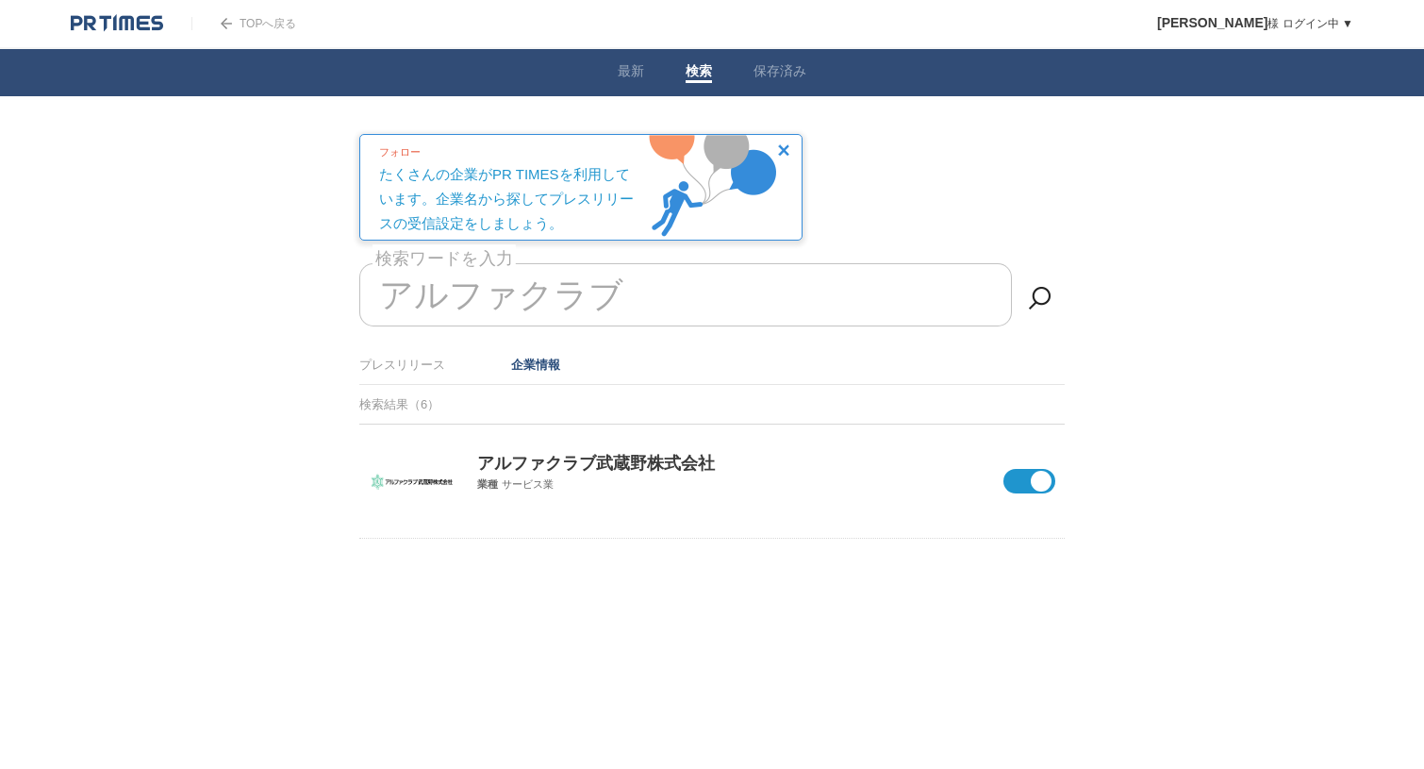
type input "アルファクラブ"
click at [610, 478] on div "アルファクラブ武蔵野株式会社 業種 サービス業" at bounding box center [711, 457] width 705 height 67
click at [611, 455] on p "アルファクラブ武蔵野株式会社" at bounding box center [711, 449] width 705 height 50
click at [487, 473] on p "アルファクラブ武蔵野株式会社" at bounding box center [711, 449] width 705 height 50
click at [410, 488] on img at bounding box center [413, 482] width 89 height 18
